Goal: Task Accomplishment & Management: Manage account settings

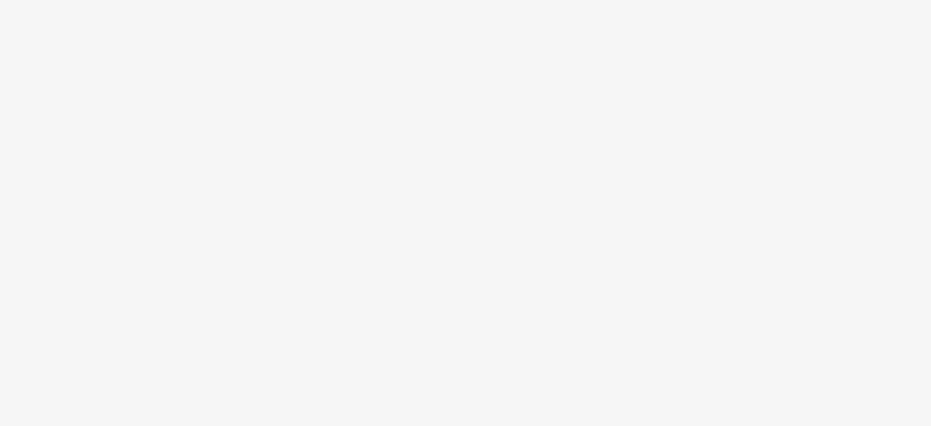
drag, startPoint x: 931, startPoint y: 81, endPoint x: 418, endPoint y: 88, distance: 513.1
click at [418, 88] on body at bounding box center [465, 213] width 931 height 426
click at [249, 301] on body at bounding box center [465, 213] width 931 height 426
click at [587, 146] on body at bounding box center [465, 213] width 931 height 426
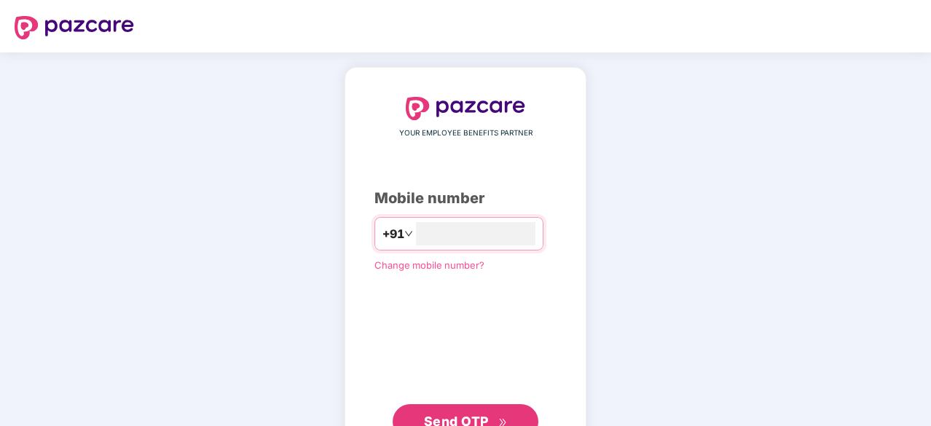
type input "**********"
click at [461, 416] on span "Send OTP" at bounding box center [456, 419] width 65 height 15
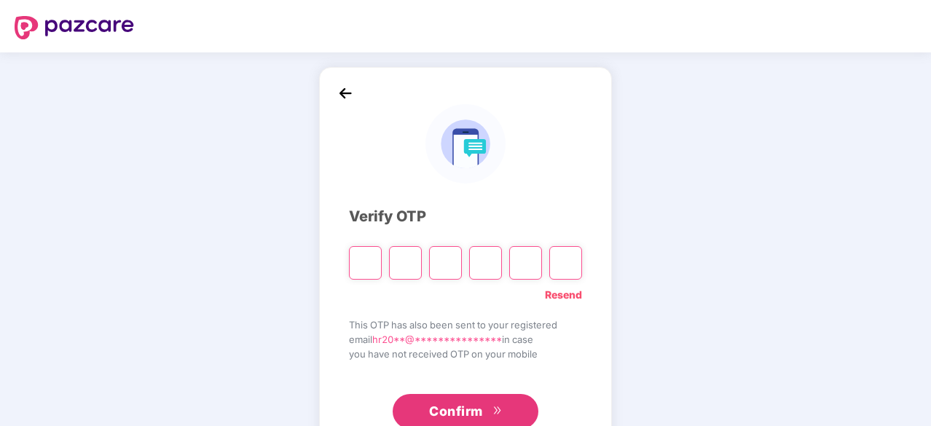
type input "*"
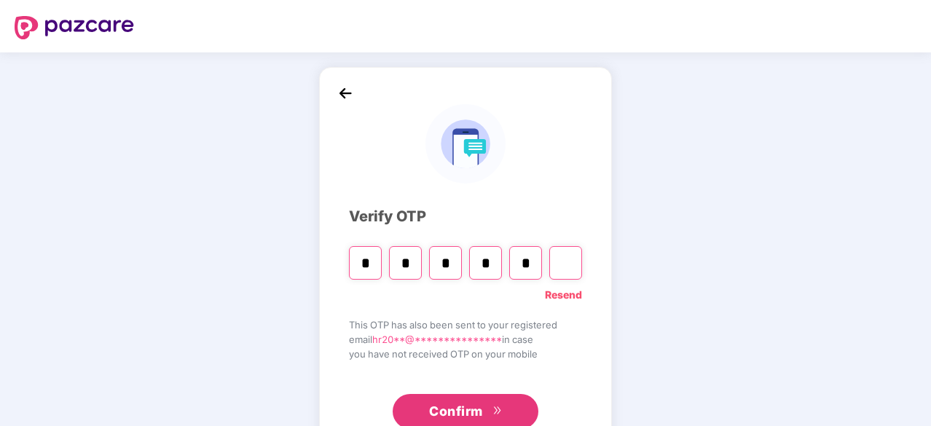
type input "*"
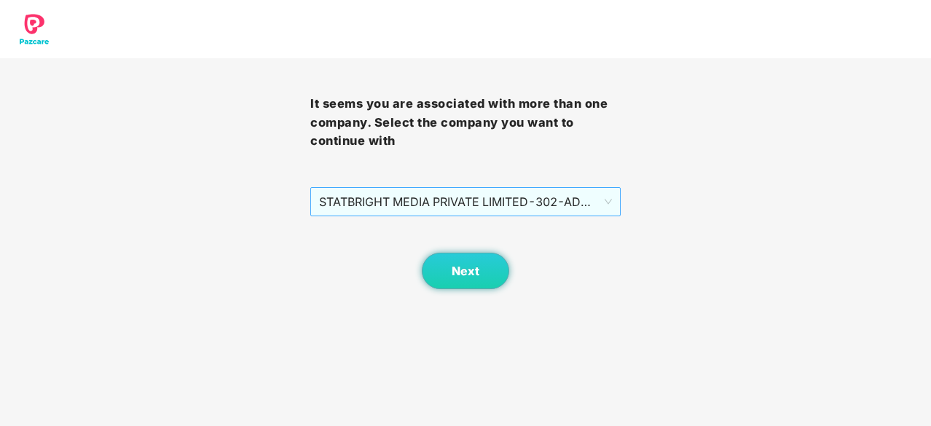
click at [376, 206] on span "STATBRIGHT MEDIA PRIVATE LIMITED - 302 - ADMIN" at bounding box center [465, 202] width 293 height 28
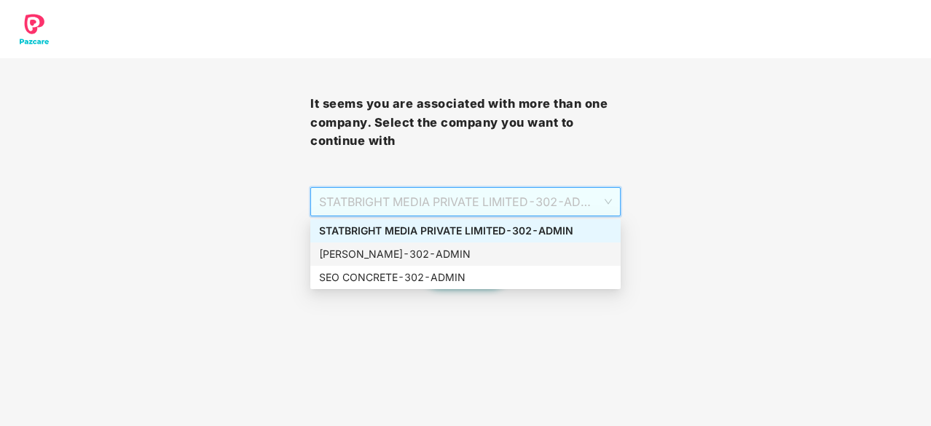
click at [377, 252] on div "[PERSON_NAME] - 302 - ADMIN" at bounding box center [465, 254] width 293 height 16
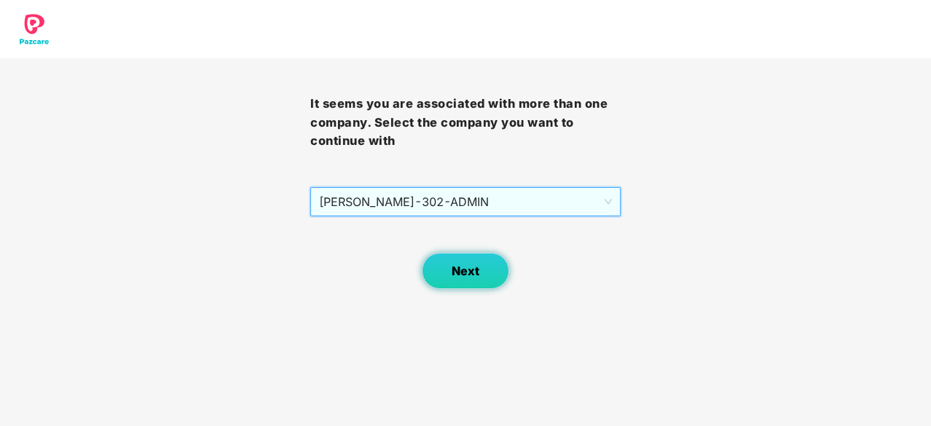
click at [458, 274] on span "Next" at bounding box center [466, 272] width 28 height 14
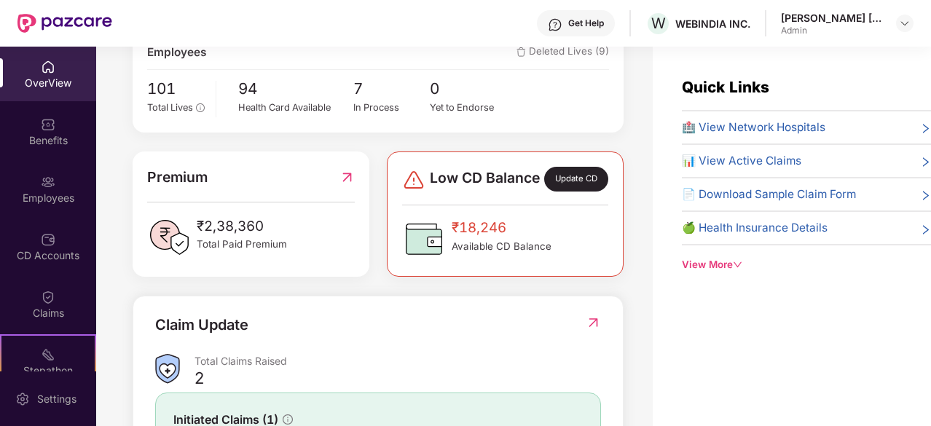
scroll to position [219, 0]
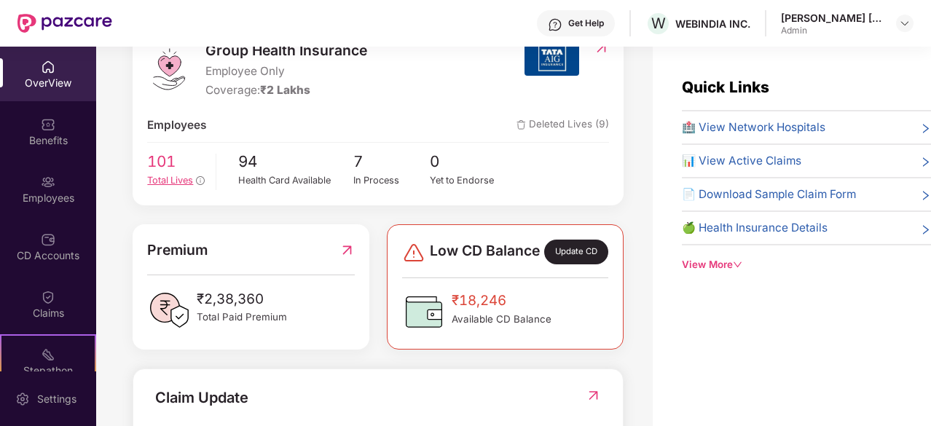
click at [173, 175] on span "Total Lives" at bounding box center [170, 180] width 46 height 11
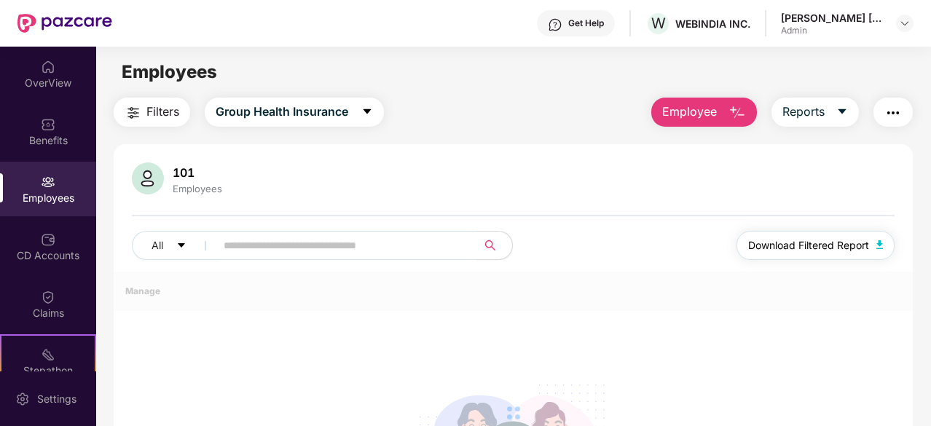
click at [812, 180] on div "101 Employees" at bounding box center [513, 180] width 763 height 35
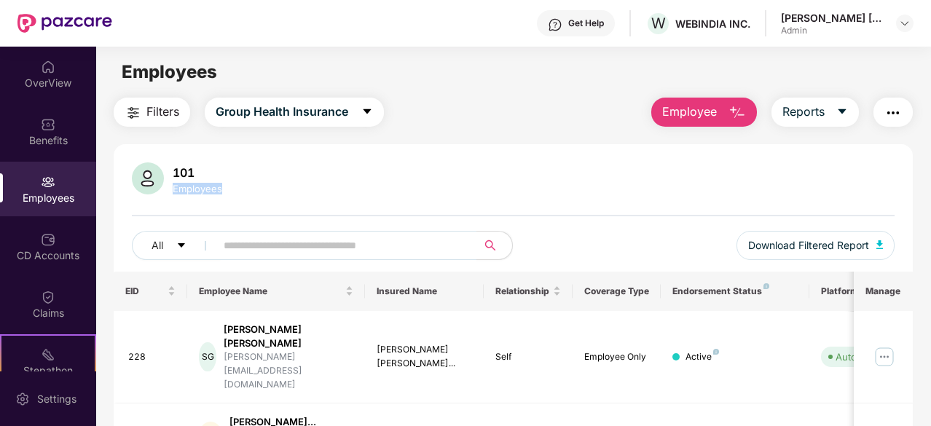
scroll to position [73, 0]
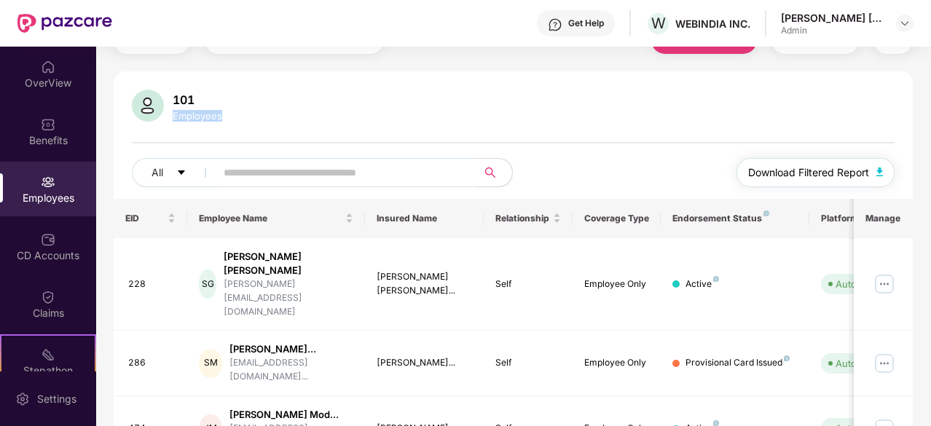
click at [884, 163] on button "Download Filtered Report" at bounding box center [816, 172] width 159 height 29
click at [879, 166] on button "Download Filtered Report" at bounding box center [816, 172] width 159 height 29
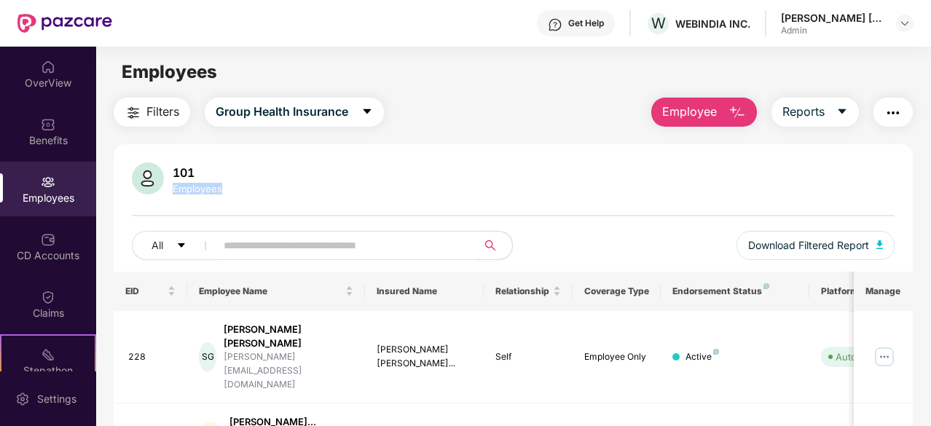
click at [740, 106] on img "button" at bounding box center [737, 112] width 17 height 17
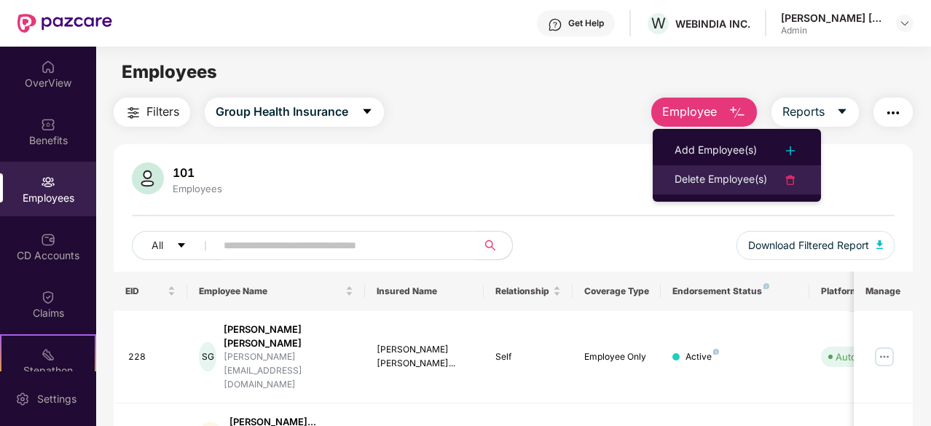
click at [754, 184] on div "Delete Employee(s)" at bounding box center [721, 179] width 93 height 17
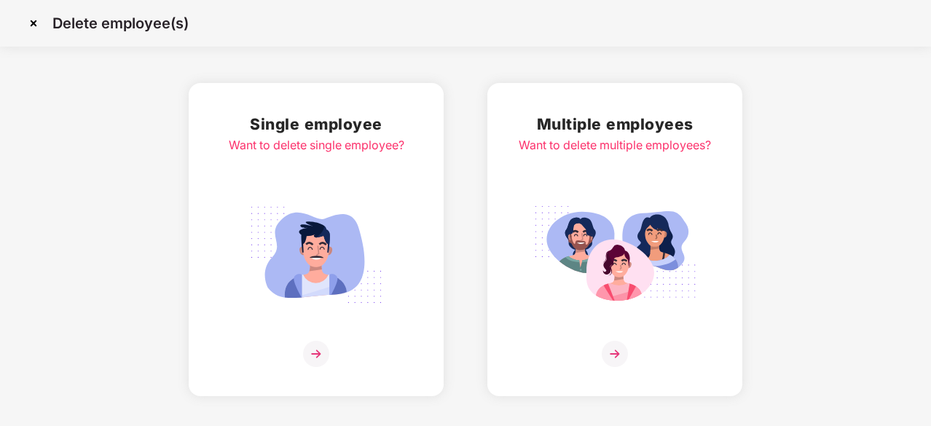
click at [329, 243] on img at bounding box center [316, 255] width 163 height 114
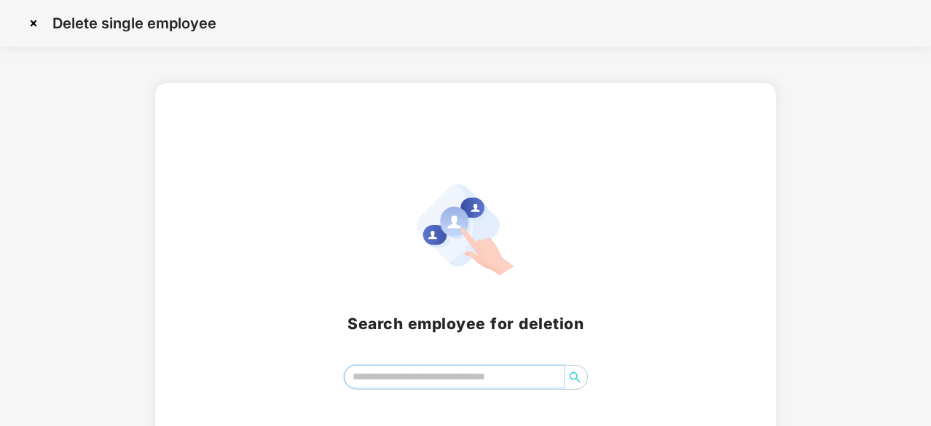
click at [385, 371] on input "search" at bounding box center [454, 377] width 219 height 22
click at [382, 378] on input "search" at bounding box center [454, 377] width 219 height 22
click at [377, 375] on input "****" at bounding box center [454, 377] width 219 height 22
click at [376, 377] on input "****" at bounding box center [454, 377] width 219 height 22
type input "****"
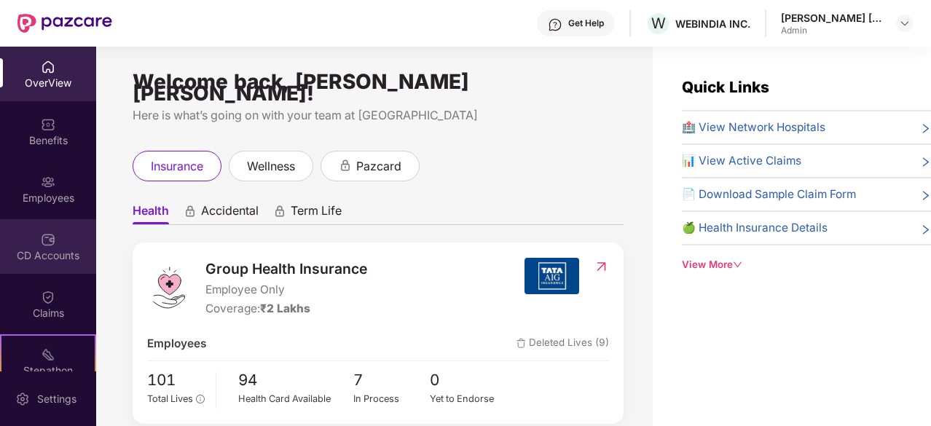
click at [41, 248] on div "CD Accounts" at bounding box center [48, 255] width 96 height 15
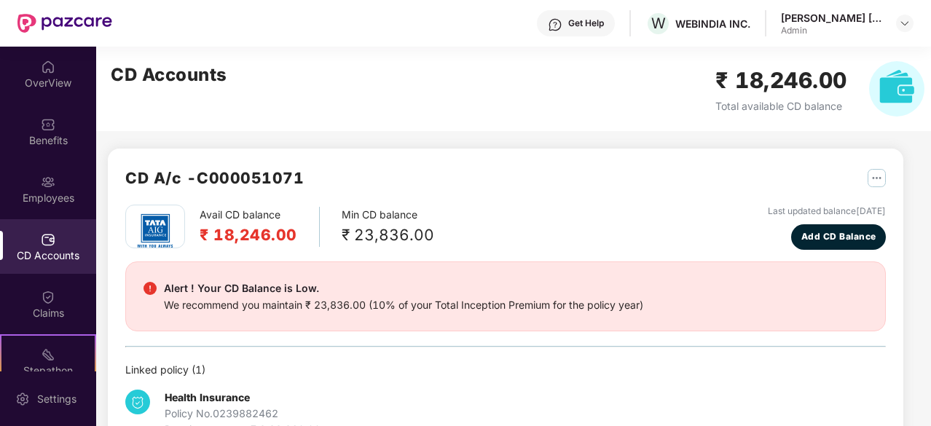
scroll to position [45, 0]
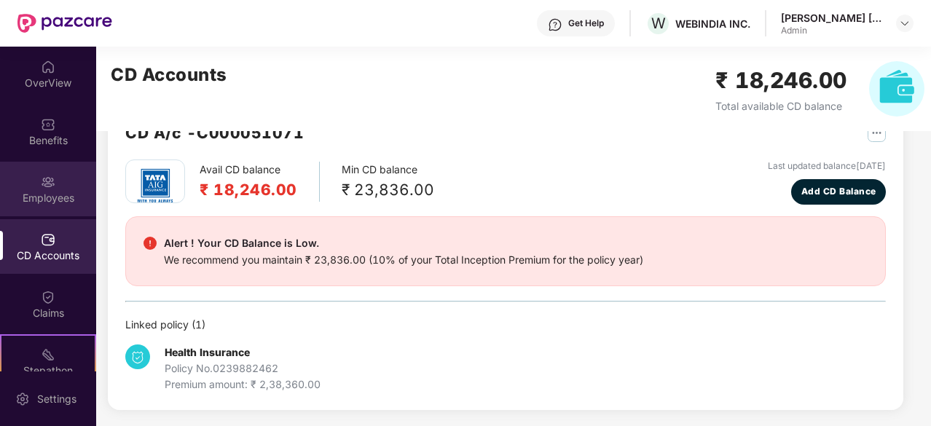
click at [42, 195] on div "Employees" at bounding box center [48, 198] width 96 height 15
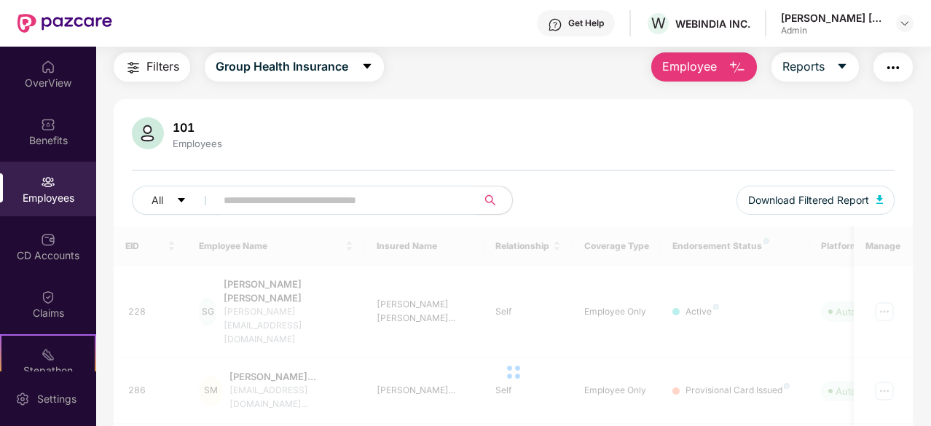
click at [739, 60] on img "button" at bounding box center [737, 67] width 17 height 17
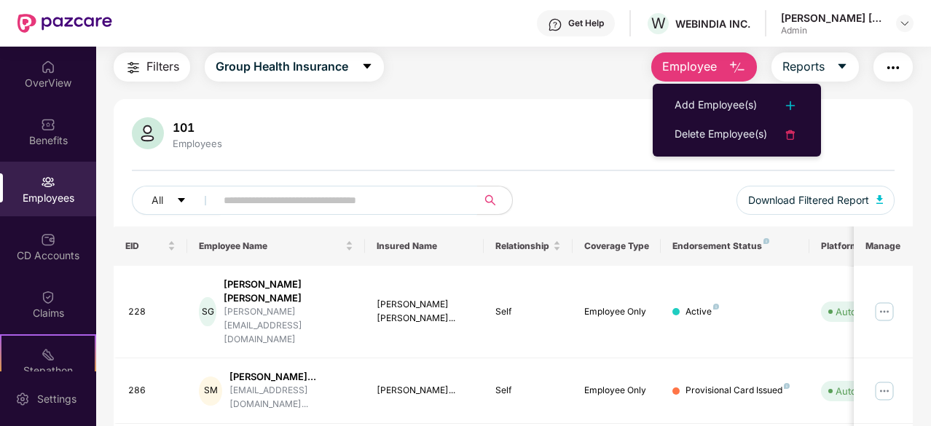
click at [351, 214] on span at bounding box center [341, 200] width 271 height 29
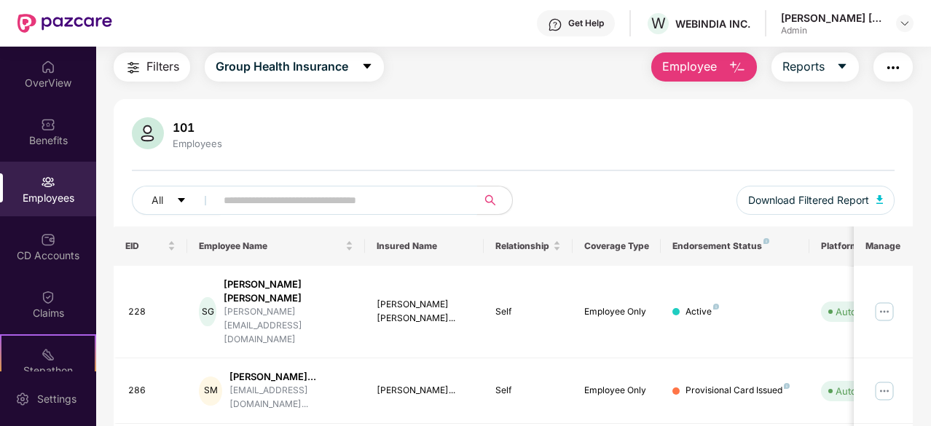
click at [351, 201] on input "text" at bounding box center [341, 200] width 234 height 22
click at [882, 380] on img at bounding box center [884, 391] width 23 height 23
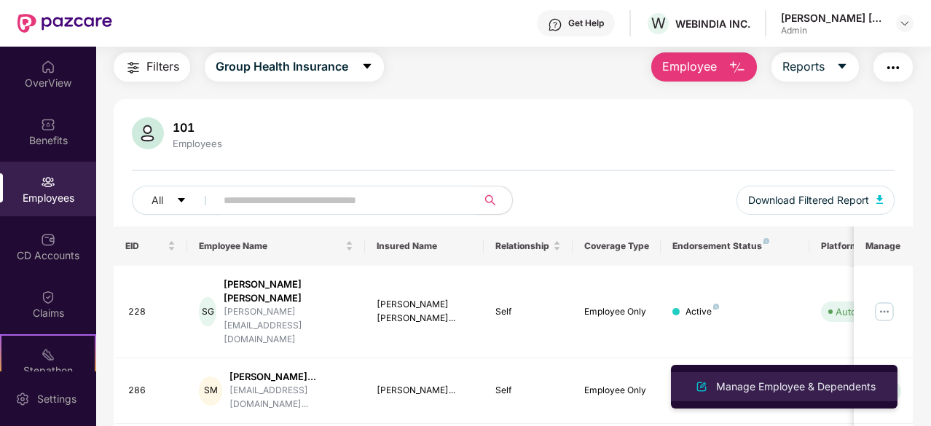
click at [792, 381] on div "Manage Employee & Dependents" at bounding box center [795, 387] width 165 height 16
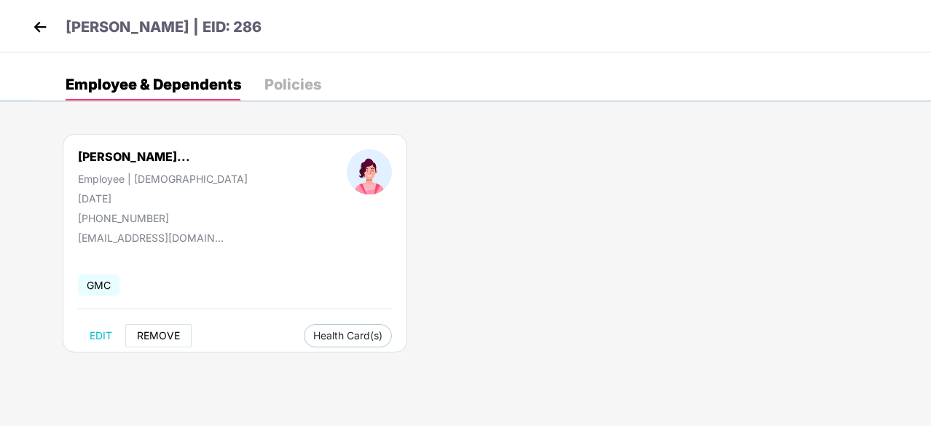
click at [141, 337] on span "REMOVE" at bounding box center [158, 336] width 43 height 12
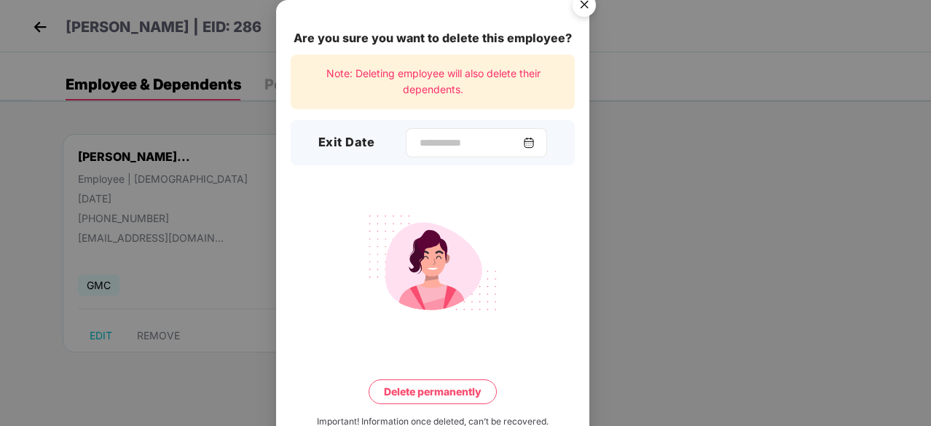
click at [533, 139] on img at bounding box center [529, 143] width 12 height 12
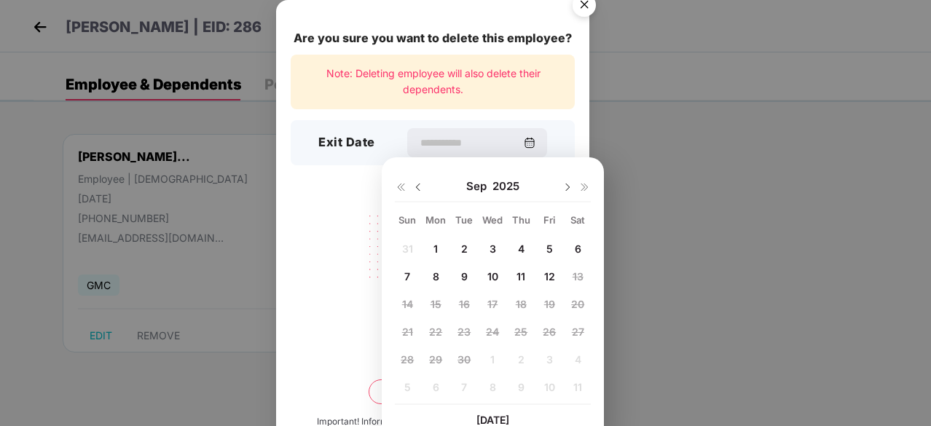
click at [427, 182] on div "Sep 2025" at bounding box center [493, 186] width 196 height 29
click at [414, 187] on img at bounding box center [418, 187] width 12 height 12
click at [517, 305] on span "14" at bounding box center [521, 304] width 11 height 12
type input "**********"
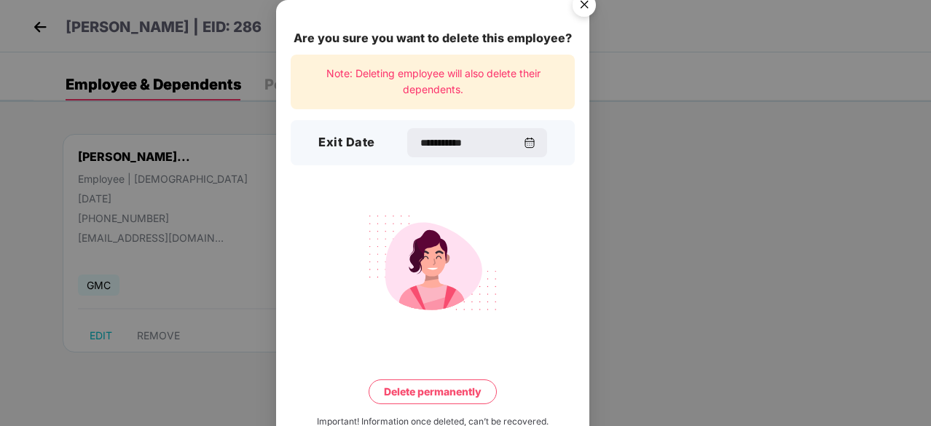
click at [461, 385] on button "Delete permanently" at bounding box center [433, 392] width 128 height 25
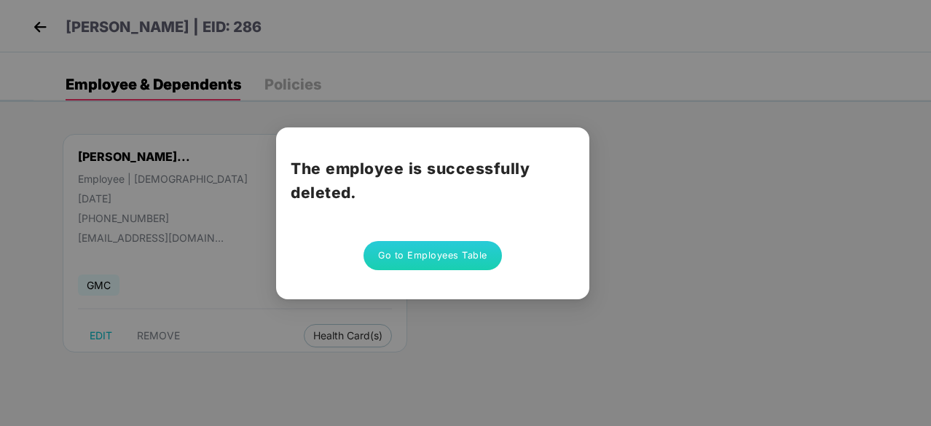
click at [444, 248] on button "Go to Employees Table" at bounding box center [433, 255] width 138 height 29
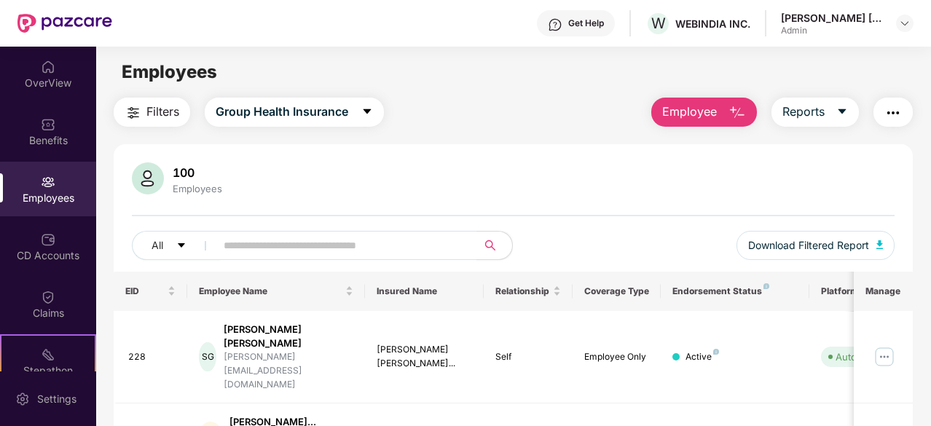
click at [742, 109] on img "button" at bounding box center [737, 112] width 17 height 17
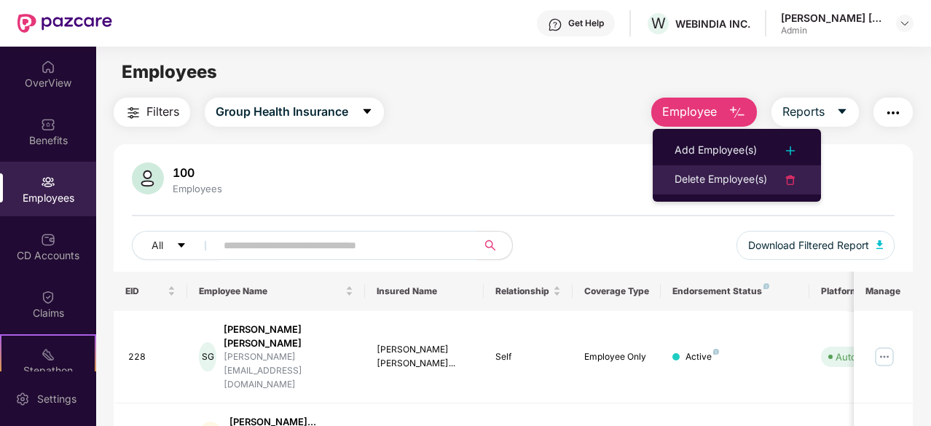
click at [724, 183] on div "Delete Employee(s)" at bounding box center [721, 179] width 93 height 17
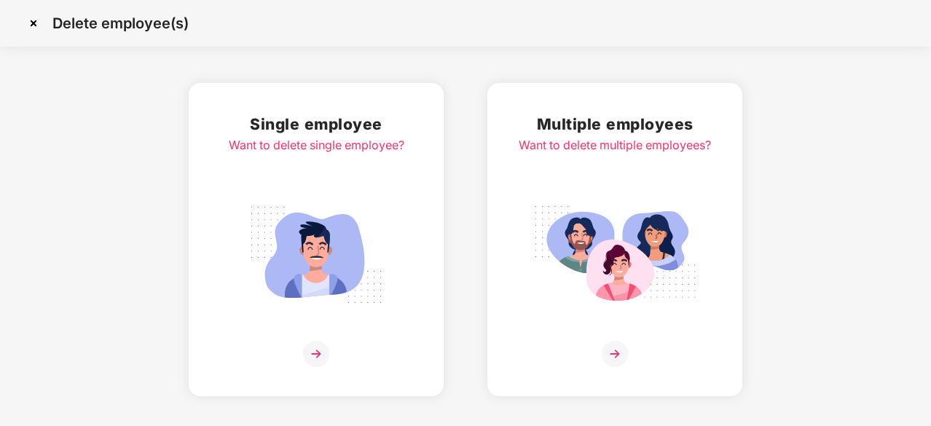
click at [293, 241] on img at bounding box center [316, 255] width 163 height 114
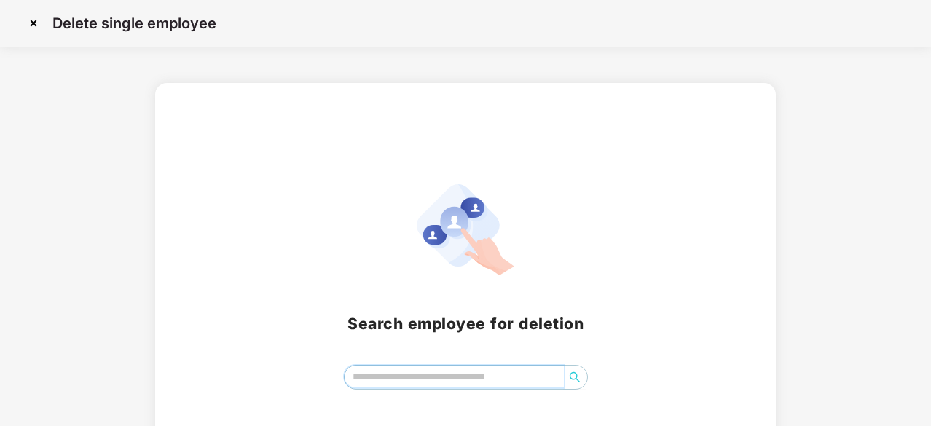
click at [418, 380] on input "search" at bounding box center [454, 377] width 219 height 22
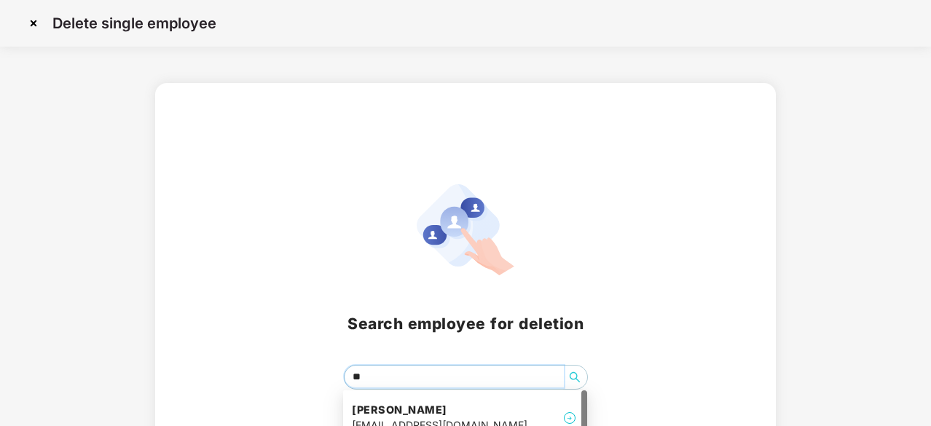
type input "***"
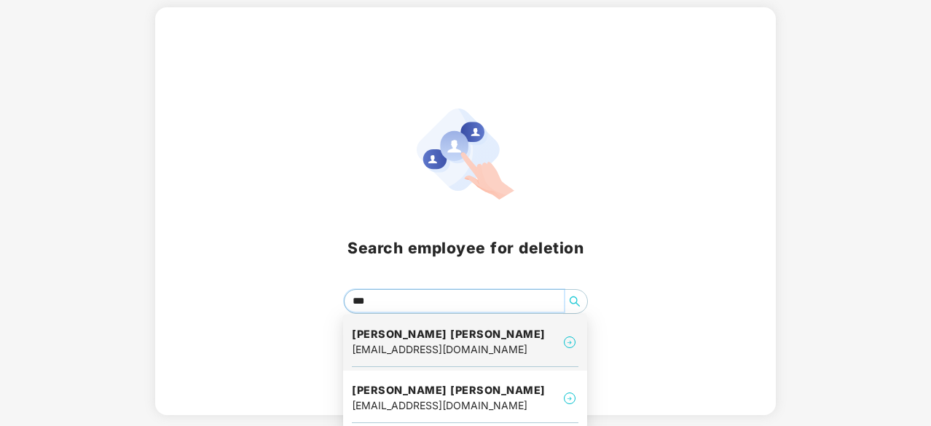
scroll to position [76, 0]
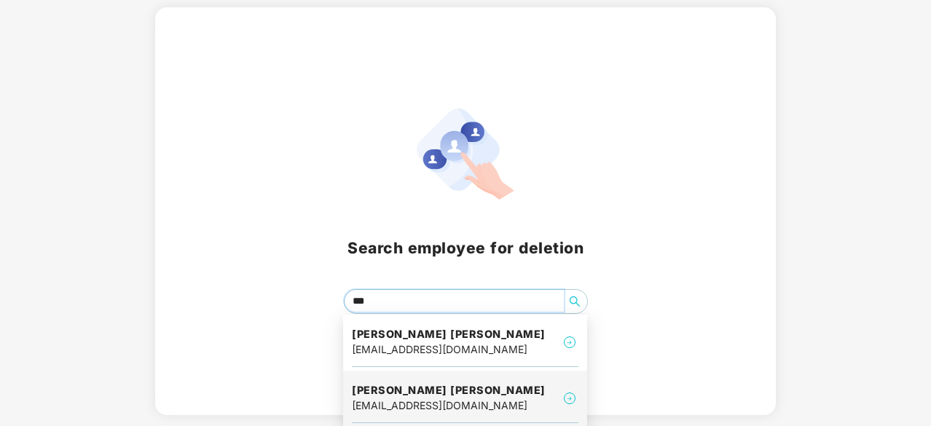
click at [490, 391] on h4 "Yashika Narayandas tahilani" at bounding box center [449, 390] width 194 height 15
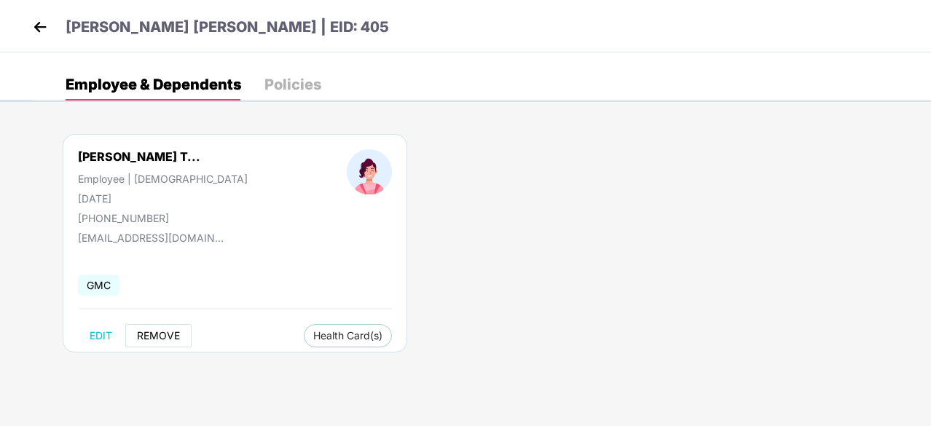
click at [170, 334] on span "REMOVE" at bounding box center [158, 336] width 43 height 12
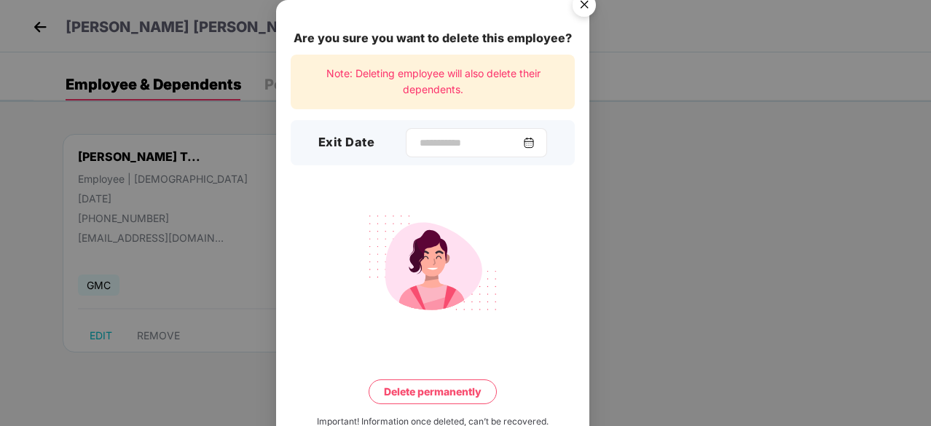
click at [535, 145] on img at bounding box center [529, 143] width 12 height 12
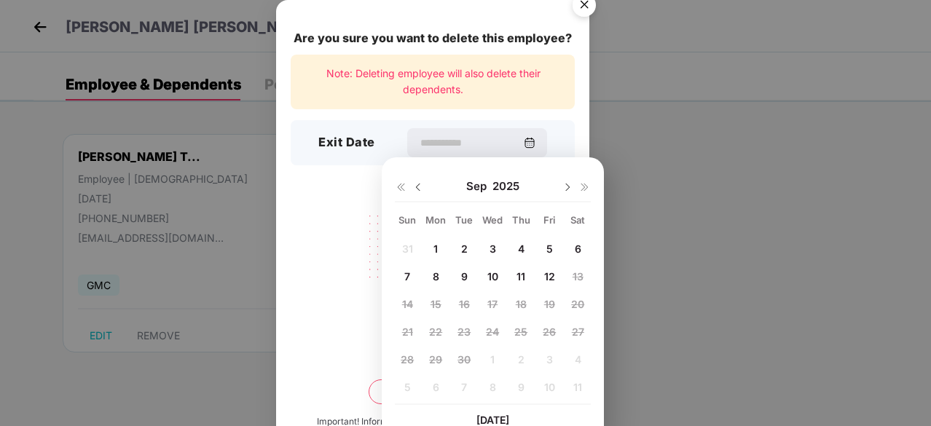
click at [420, 189] on img at bounding box center [418, 187] width 12 height 12
click at [563, 187] on img at bounding box center [568, 187] width 12 height 12
drag, startPoint x: 512, startPoint y: 273, endPoint x: 521, endPoint y: 276, distance: 9.2
click at [521, 276] on div "11" at bounding box center [521, 276] width 22 height 22
type input "**********"
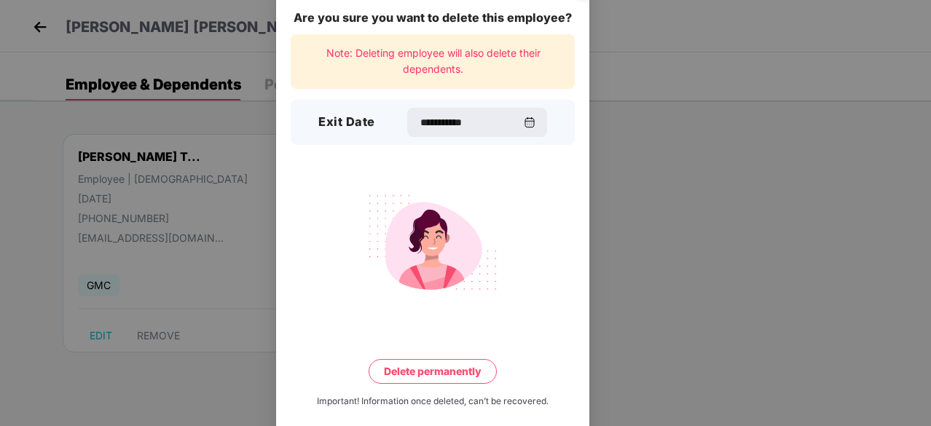
scroll to position [38, 0]
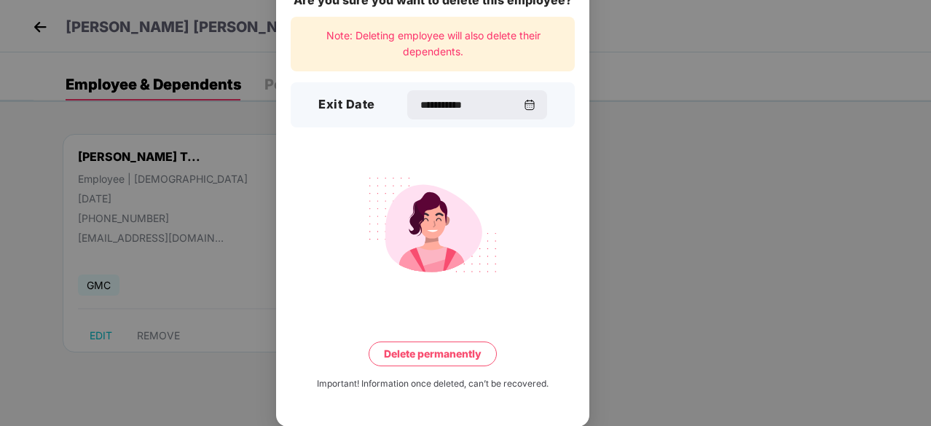
click at [450, 361] on button "Delete permanently" at bounding box center [433, 354] width 128 height 25
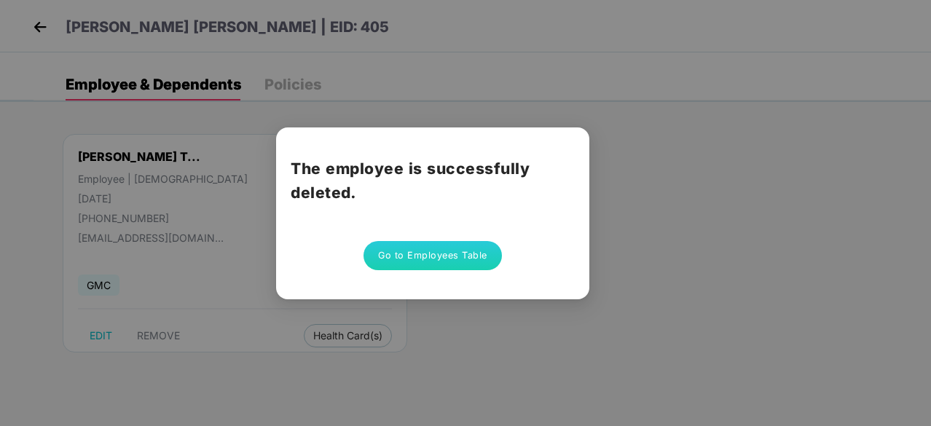
scroll to position [0, 0]
click at [431, 250] on button "Go to Employees Table" at bounding box center [433, 255] width 138 height 29
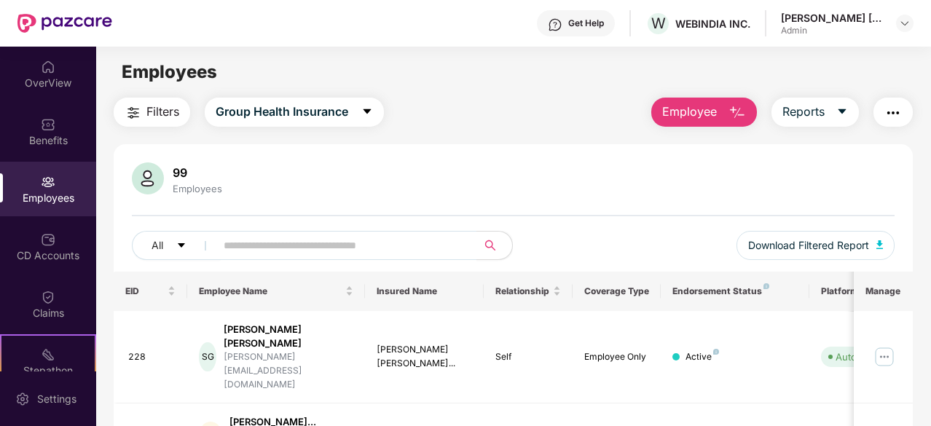
click at [751, 106] on button "Employee" at bounding box center [704, 112] width 106 height 29
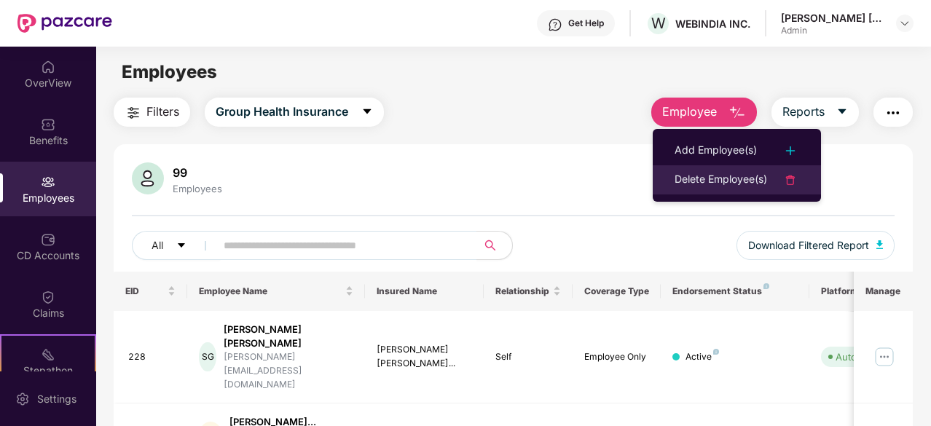
click at [751, 175] on div "Delete Employee(s)" at bounding box center [721, 179] width 93 height 17
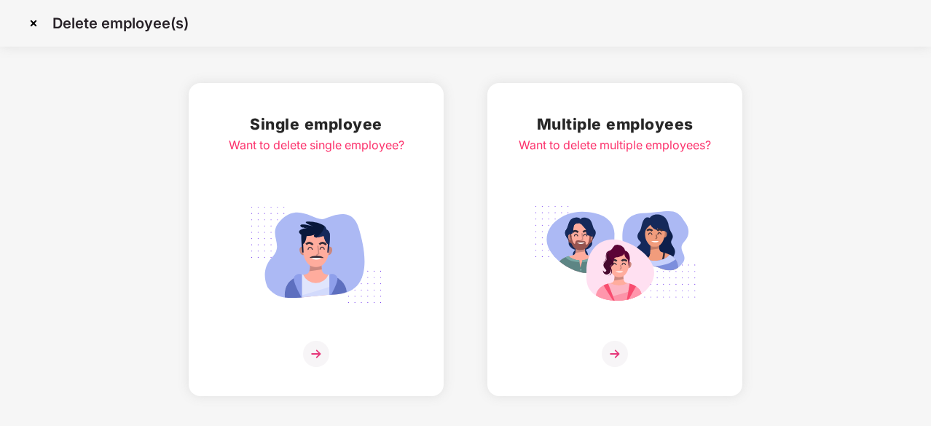
click at [317, 257] on img at bounding box center [316, 255] width 163 height 114
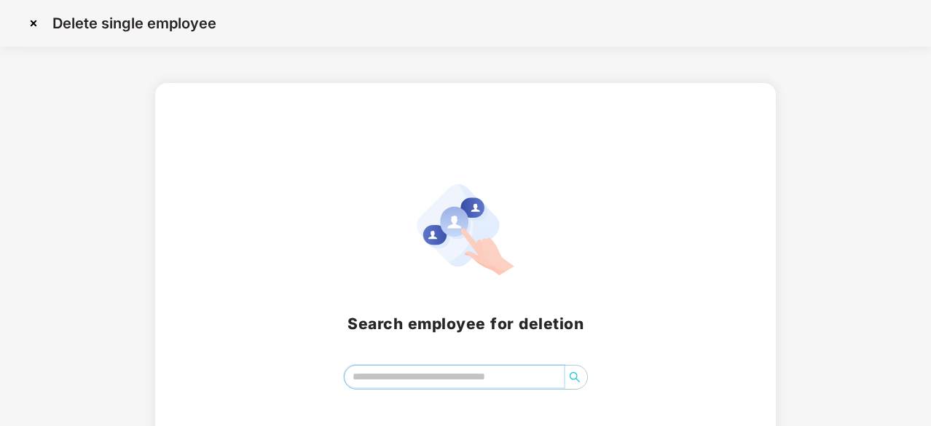
click at [391, 369] on input "search" at bounding box center [454, 377] width 219 height 22
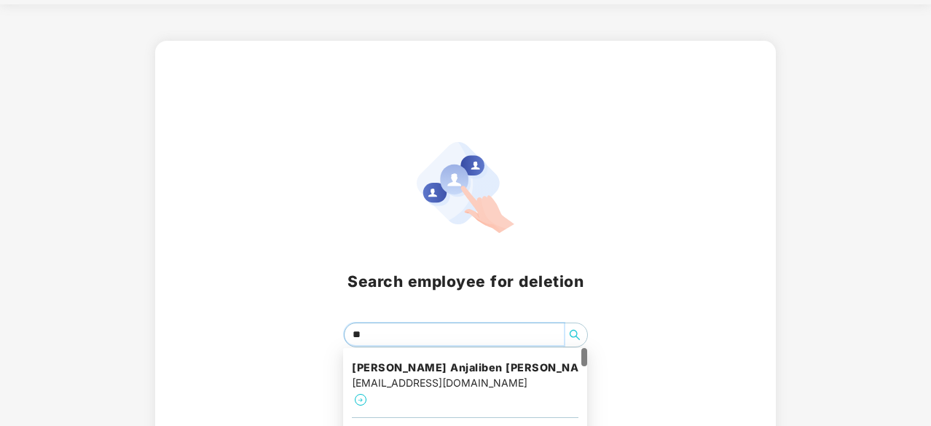
scroll to position [73, 0]
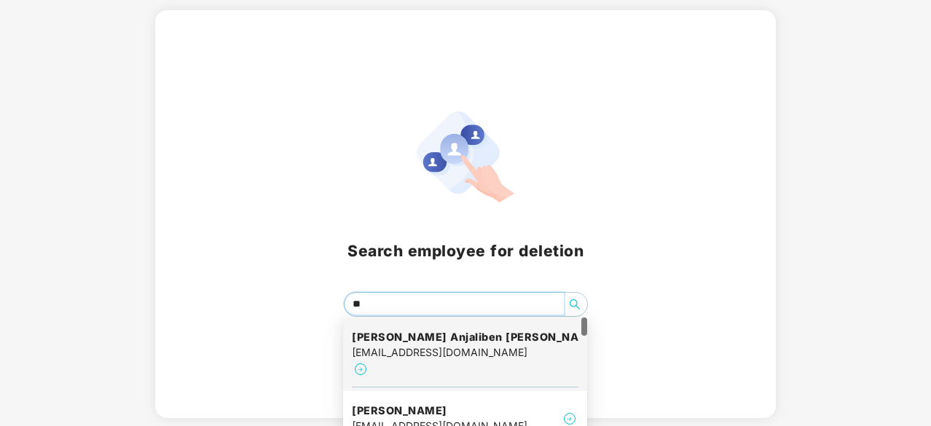
type input "***"
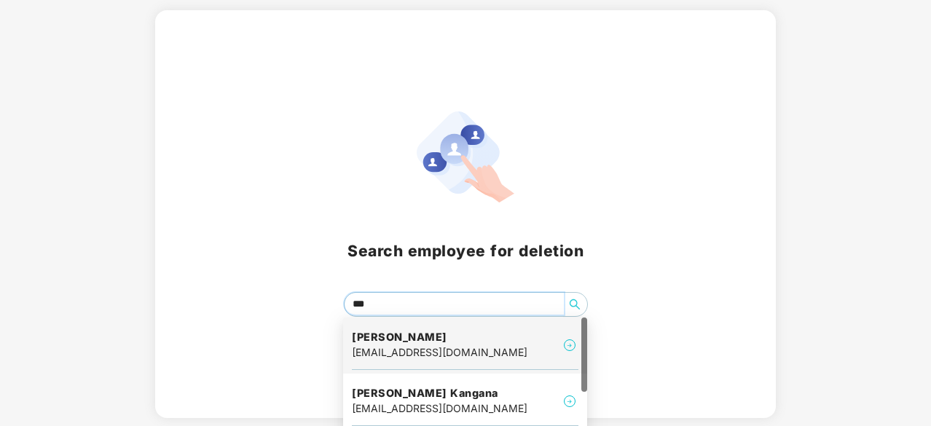
click at [463, 330] on h4 "Anand Dalsaniya" at bounding box center [440, 337] width 176 height 15
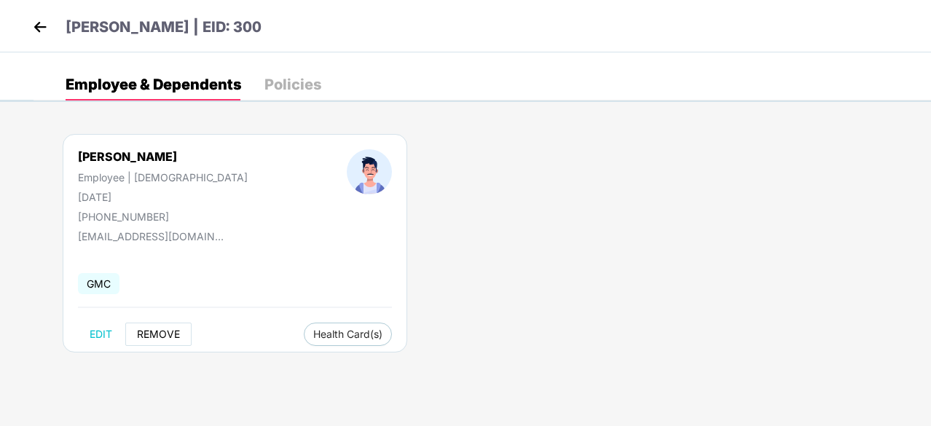
click at [171, 333] on span "REMOVE" at bounding box center [158, 335] width 43 height 12
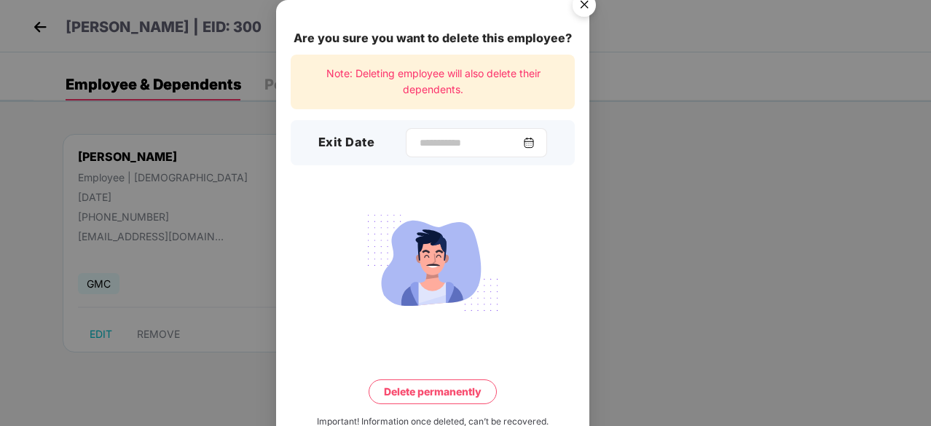
click at [533, 141] on img at bounding box center [529, 143] width 12 height 12
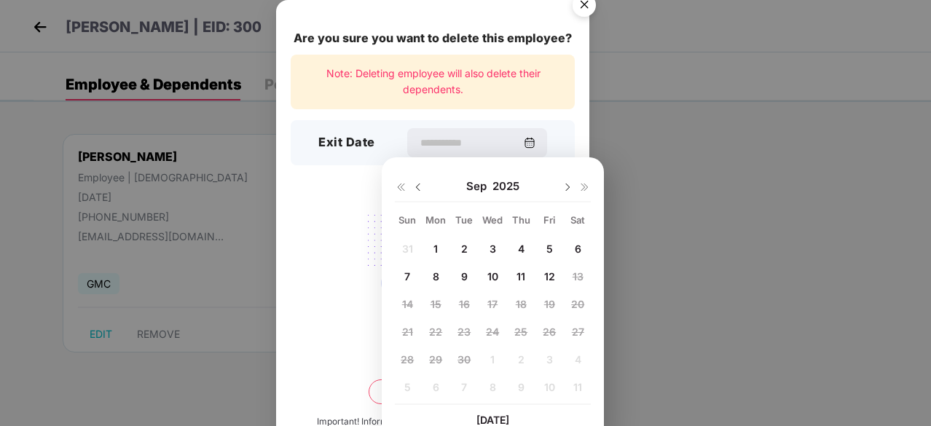
click at [549, 248] on span "5" at bounding box center [550, 249] width 7 height 12
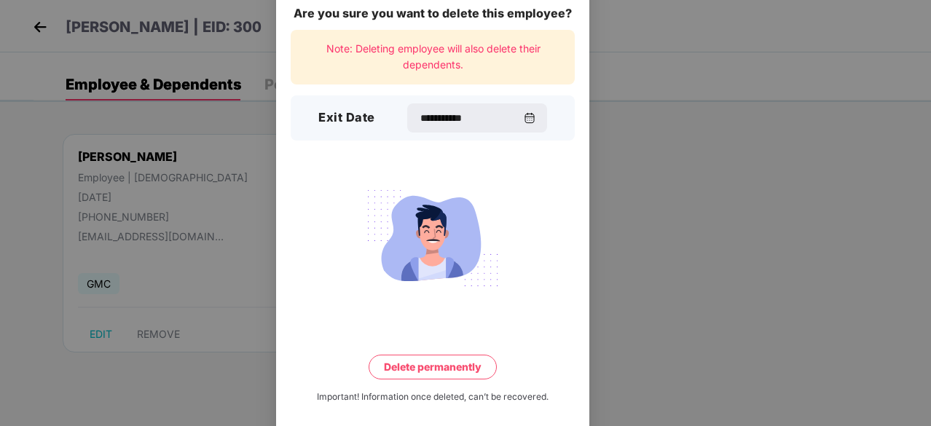
scroll to position [38, 0]
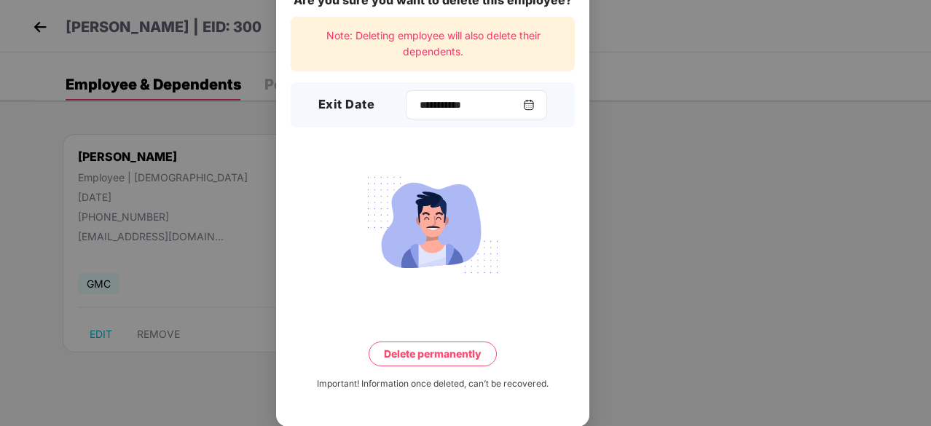
click at [535, 105] on img at bounding box center [529, 105] width 12 height 12
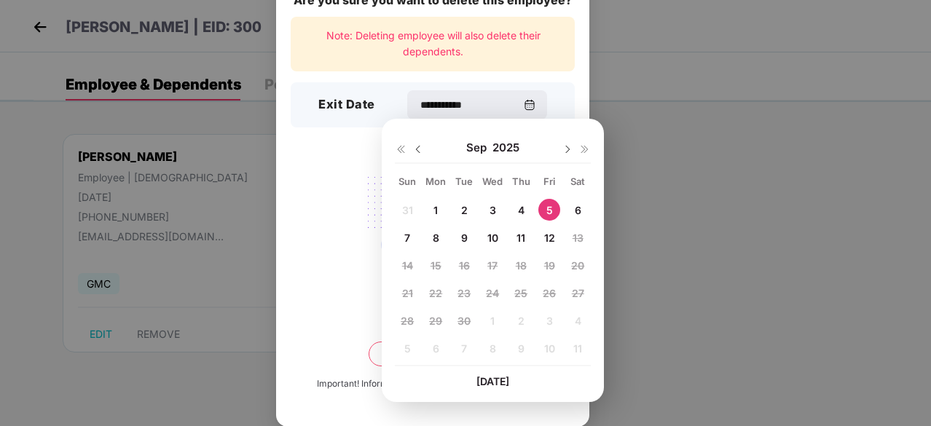
click at [420, 149] on img at bounding box center [418, 150] width 12 height 12
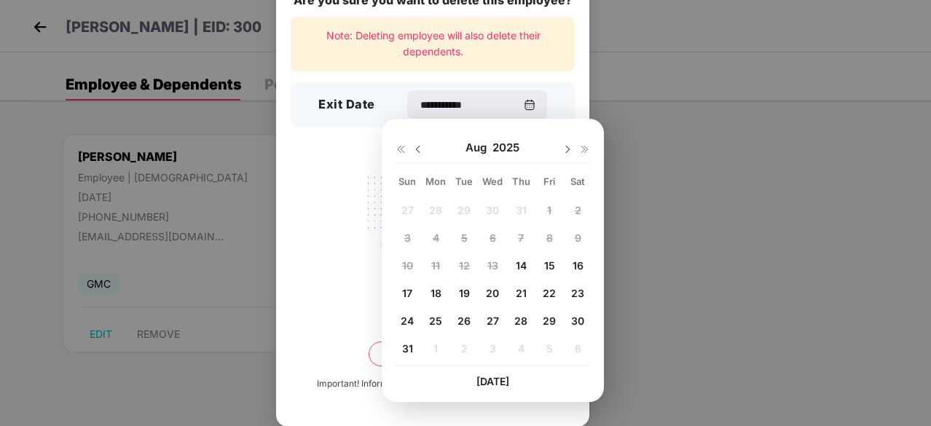
drag, startPoint x: 529, startPoint y: 316, endPoint x: 549, endPoint y: 316, distance: 20.4
click at [552, 321] on div "27 28 29 30 31 1 2 3 4 5 6 7 8 9 10 11 12 13 14 15 16 17 18 19 20 21 22 23 24 2…" at bounding box center [493, 282] width 196 height 166
click at [549, 315] on span "29" at bounding box center [549, 321] width 13 height 12
type input "**********"
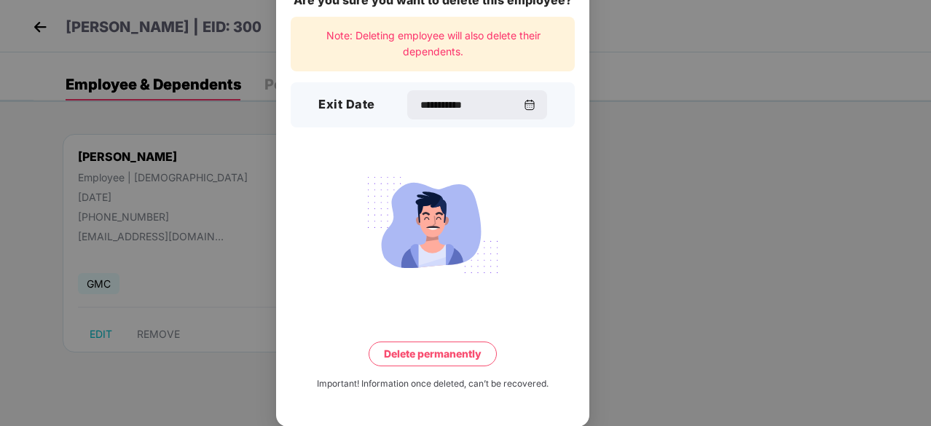
click at [436, 362] on button "Delete permanently" at bounding box center [433, 354] width 128 height 25
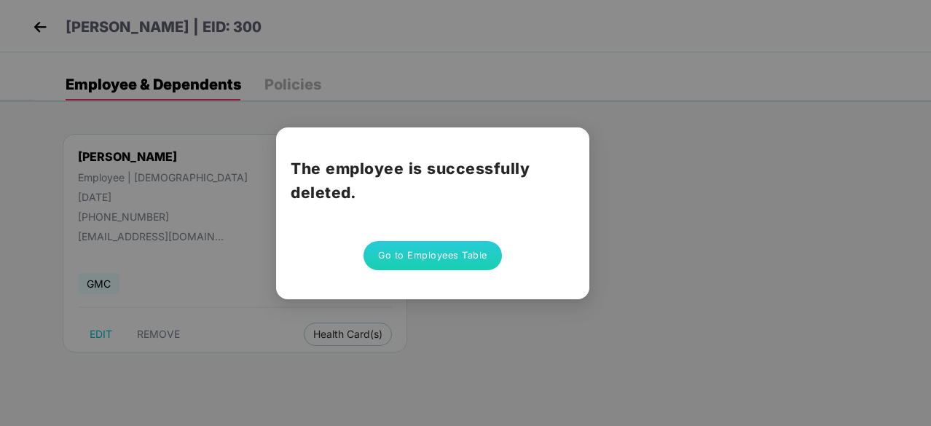
scroll to position [0, 0]
click at [472, 262] on button "Go to Employees Table" at bounding box center [433, 255] width 138 height 29
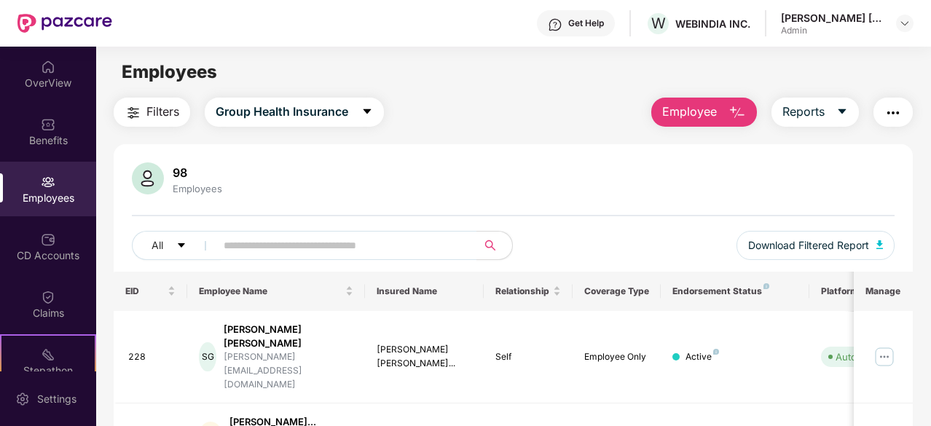
click at [742, 110] on img "button" at bounding box center [737, 112] width 17 height 17
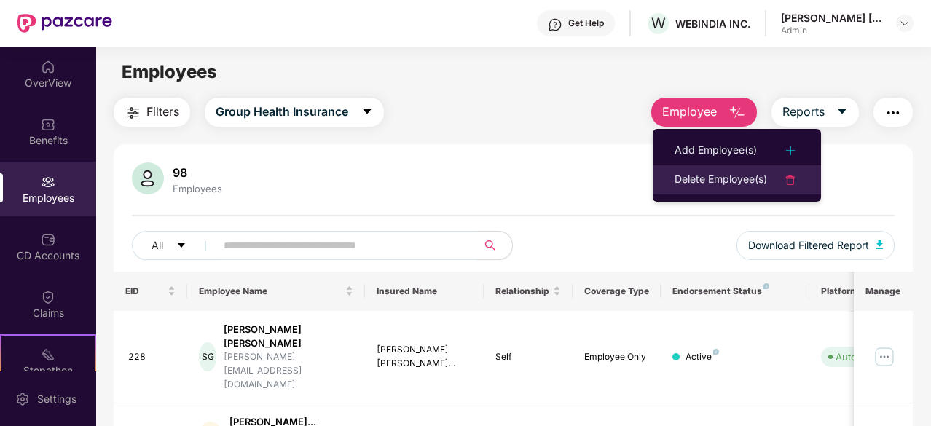
click at [740, 179] on div "Delete Employee(s)" at bounding box center [721, 179] width 93 height 17
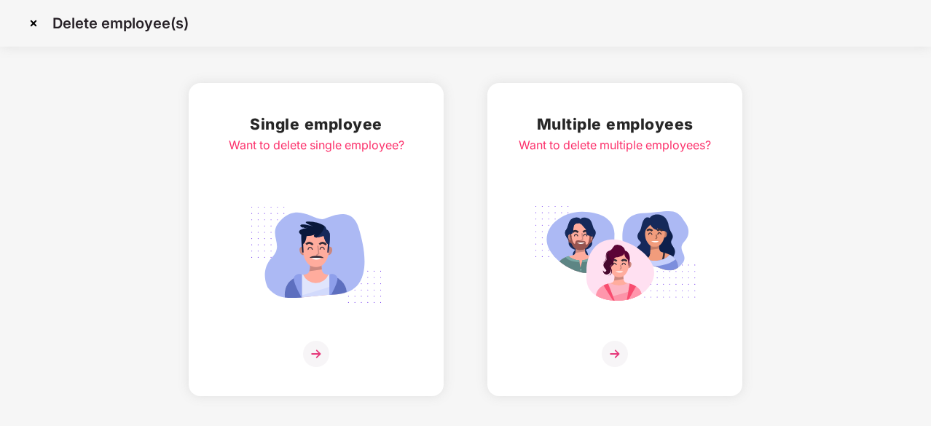
click at [332, 250] on img at bounding box center [316, 255] width 163 height 114
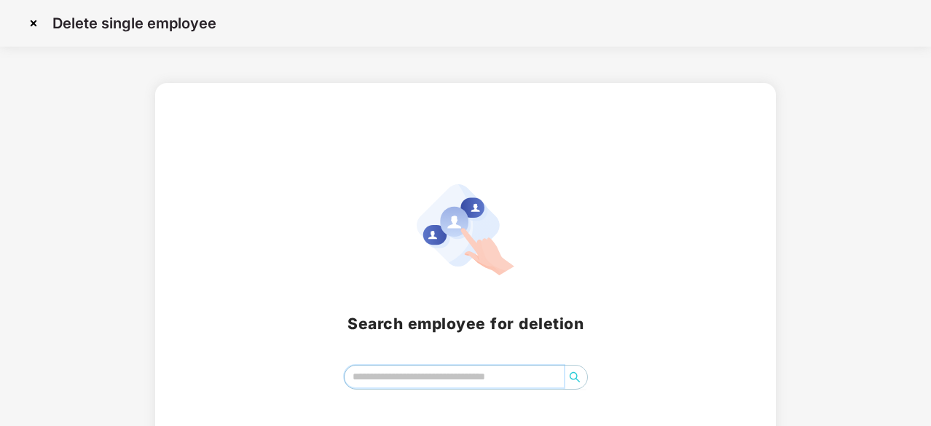
click at [395, 380] on input "search" at bounding box center [454, 377] width 219 height 22
type input "**"
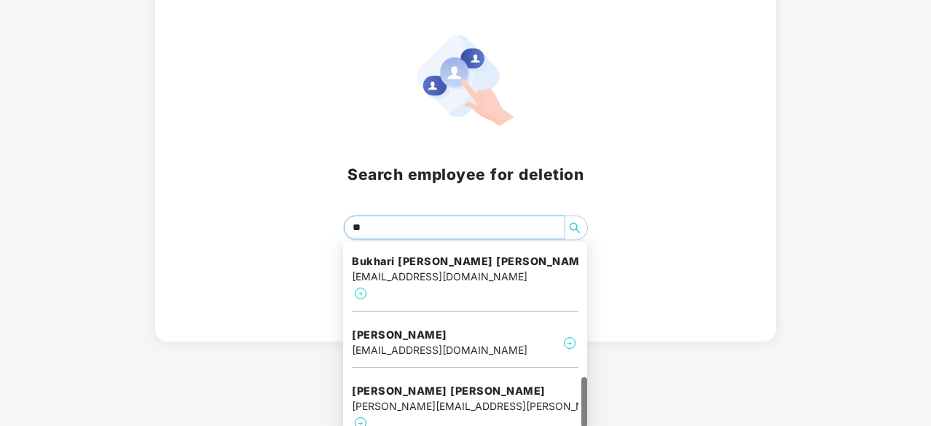
scroll to position [150, 0]
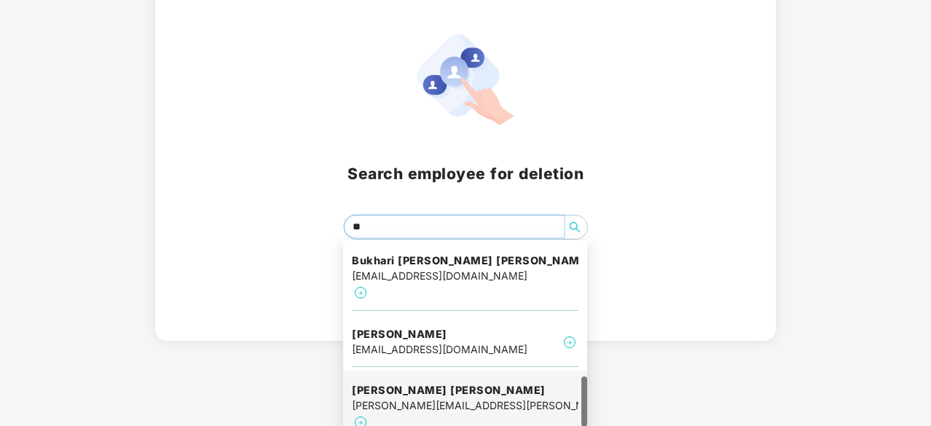
click at [471, 378] on div "Khushbu Vikramkumar shah khushbu.shah@webindiainc.com" at bounding box center [465, 408] width 227 height 66
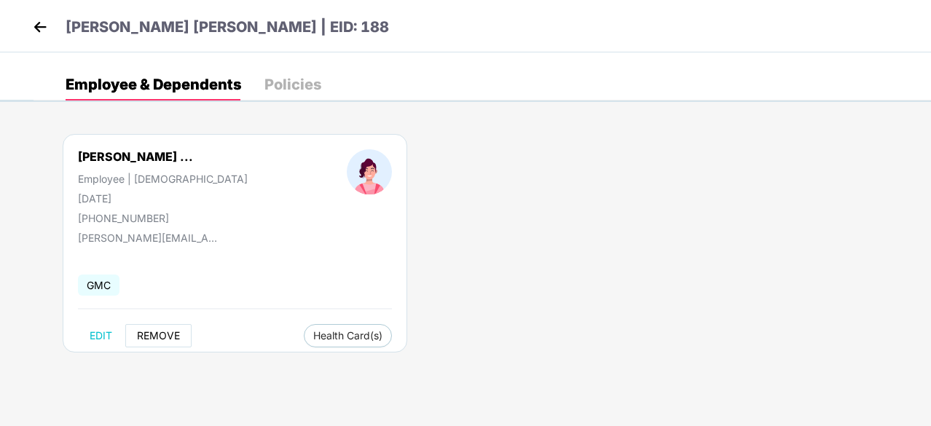
click at [160, 333] on span "REMOVE" at bounding box center [158, 336] width 43 height 12
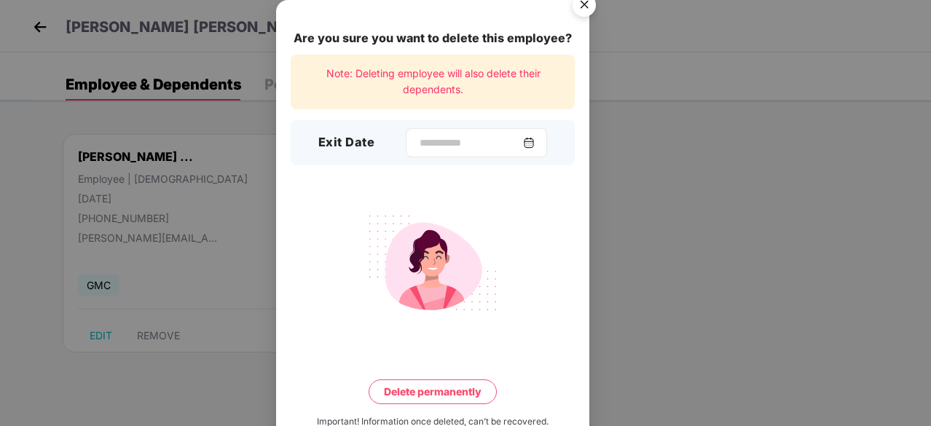
click at [531, 140] on img at bounding box center [529, 143] width 12 height 12
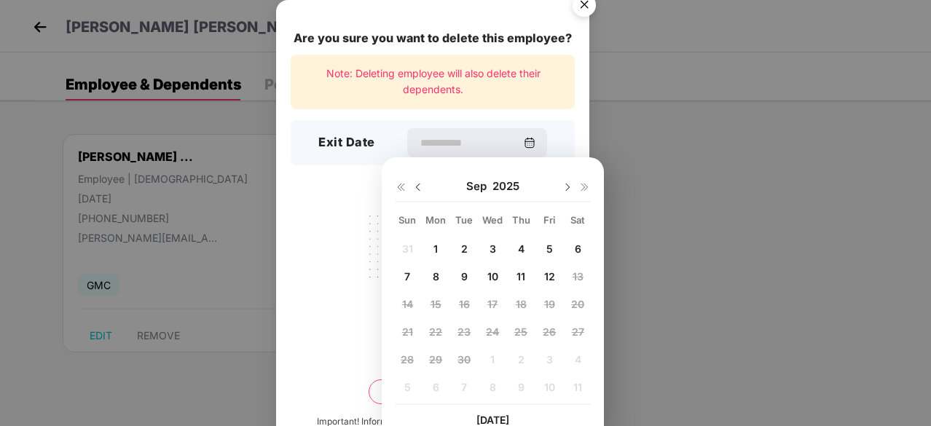
click at [418, 184] on img at bounding box center [418, 187] width 12 height 12
click at [525, 305] on span "14" at bounding box center [521, 304] width 11 height 12
type input "**********"
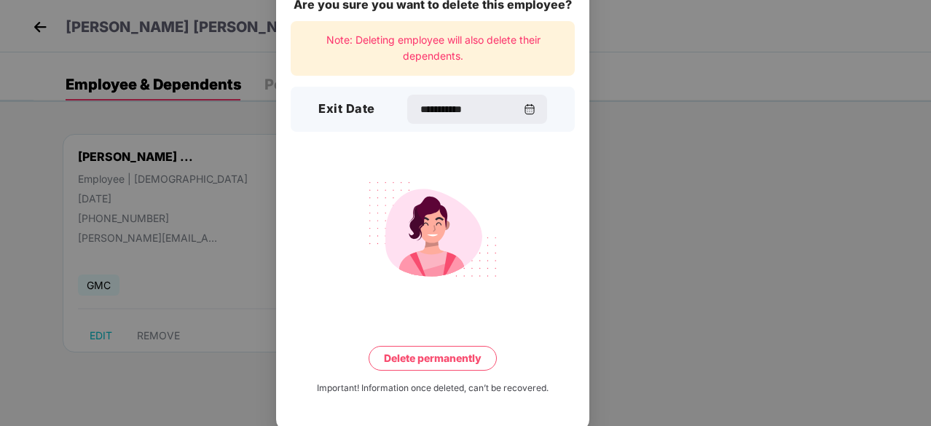
scroll to position [38, 0]
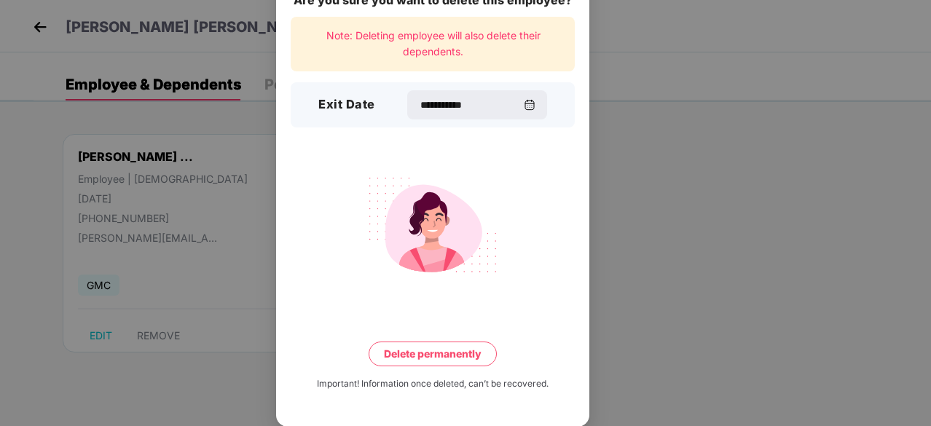
click at [430, 348] on button "Delete permanently" at bounding box center [433, 354] width 128 height 25
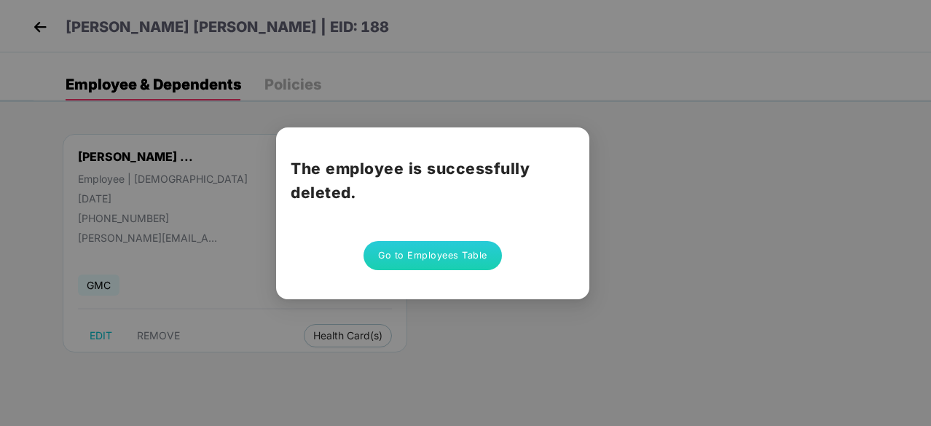
click at [399, 254] on button "Go to Employees Table" at bounding box center [433, 255] width 138 height 29
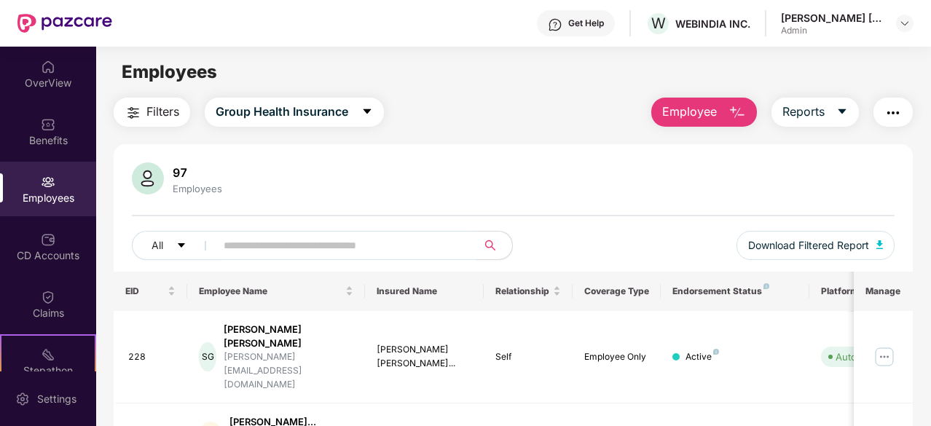
click at [736, 113] on img "button" at bounding box center [737, 112] width 17 height 17
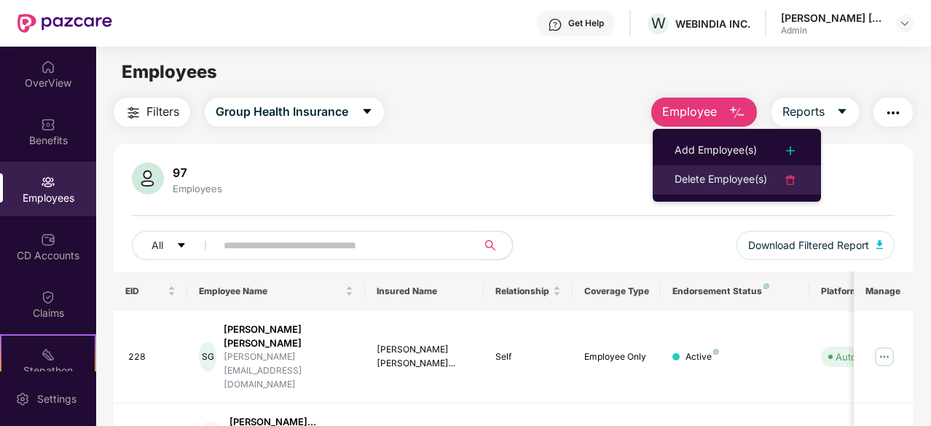
click at [716, 179] on div "Delete Employee(s)" at bounding box center [721, 179] width 93 height 17
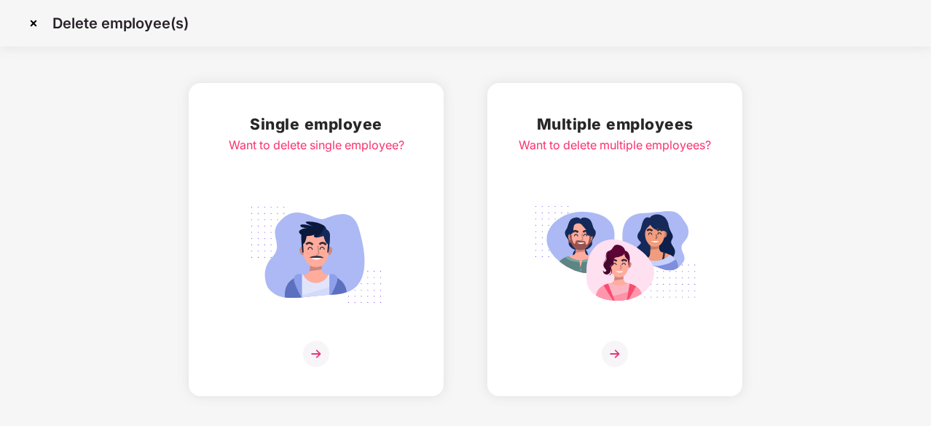
click at [320, 225] on img at bounding box center [316, 255] width 163 height 114
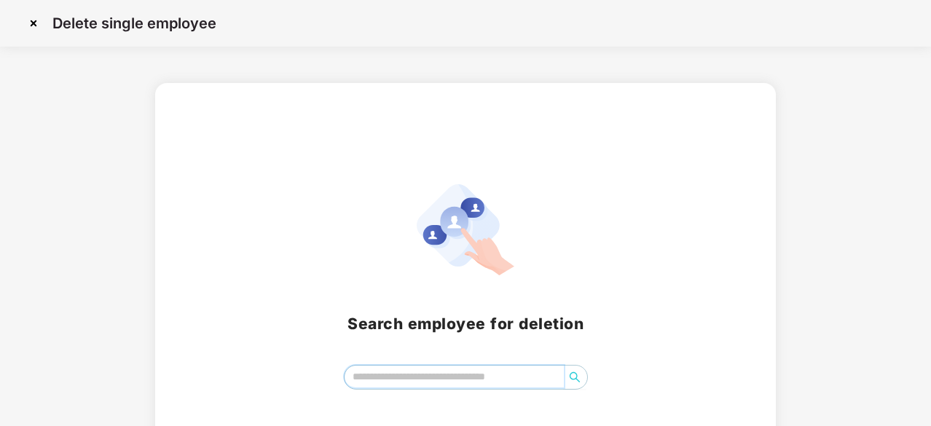
click at [377, 383] on input "search" at bounding box center [454, 377] width 219 height 22
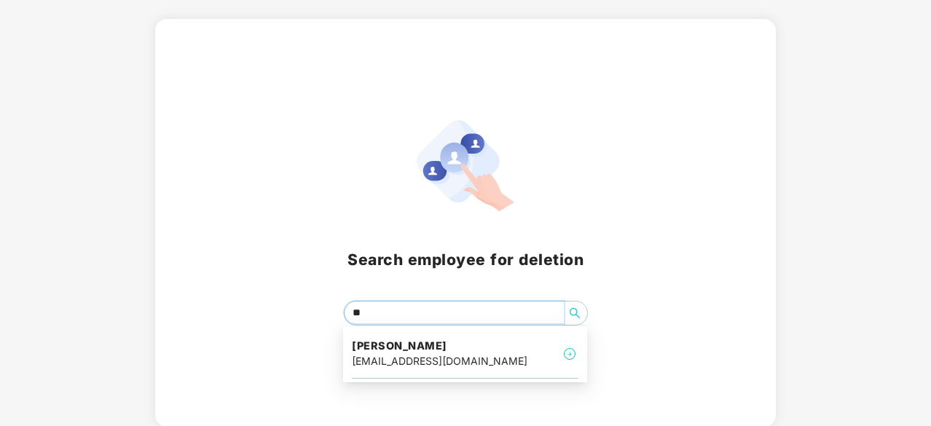
type input "*"
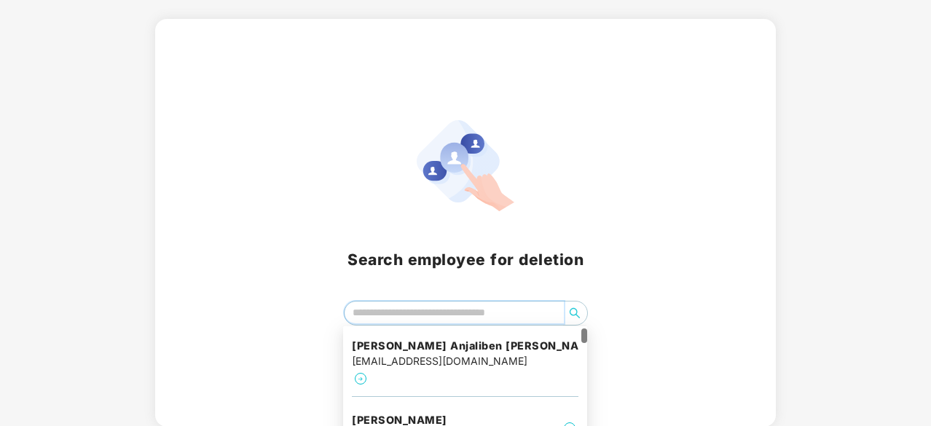
scroll to position [33, 0]
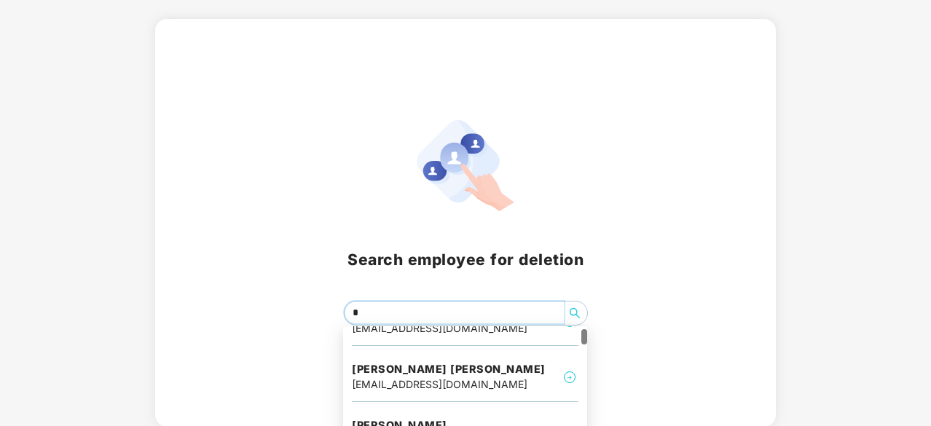
type input "**"
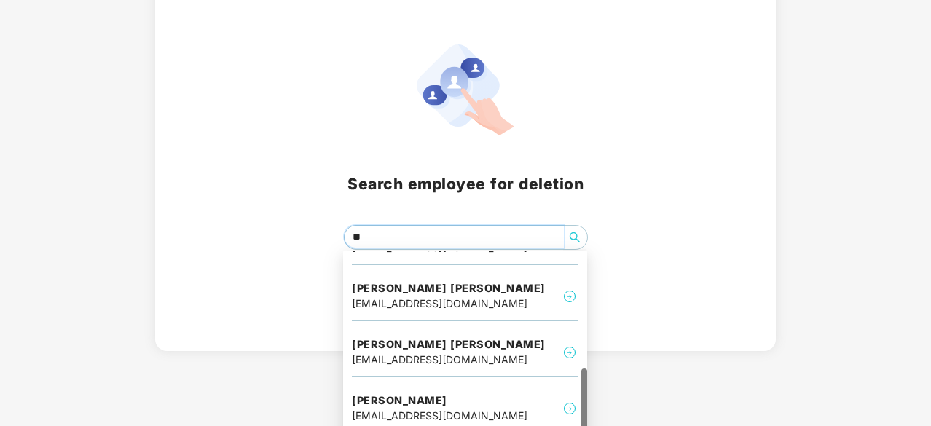
scroll to position [151, 0]
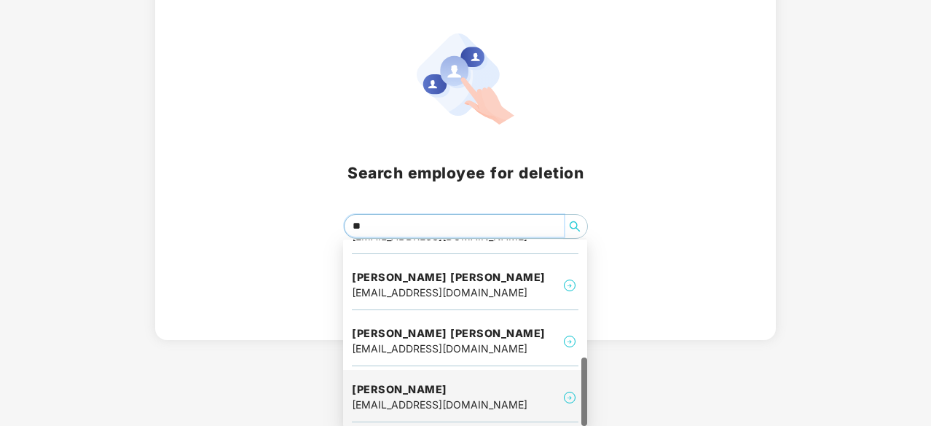
click at [477, 388] on h4 "Samiksha Bharadia" at bounding box center [440, 390] width 176 height 15
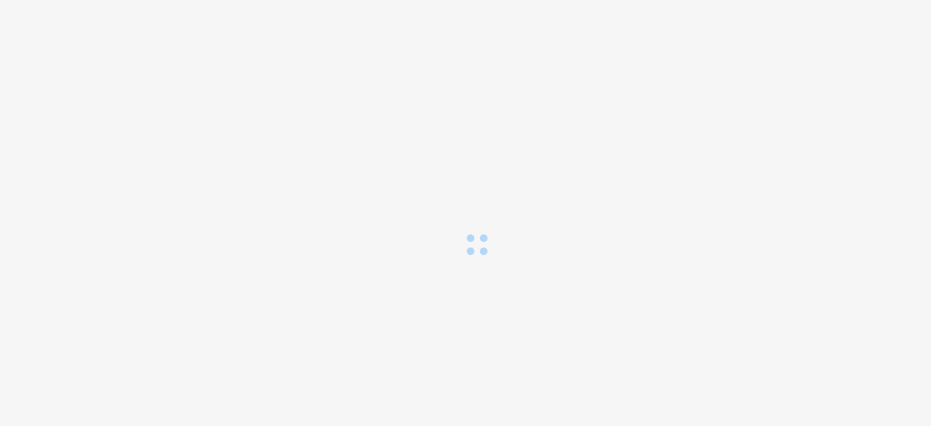
scroll to position [0, 0]
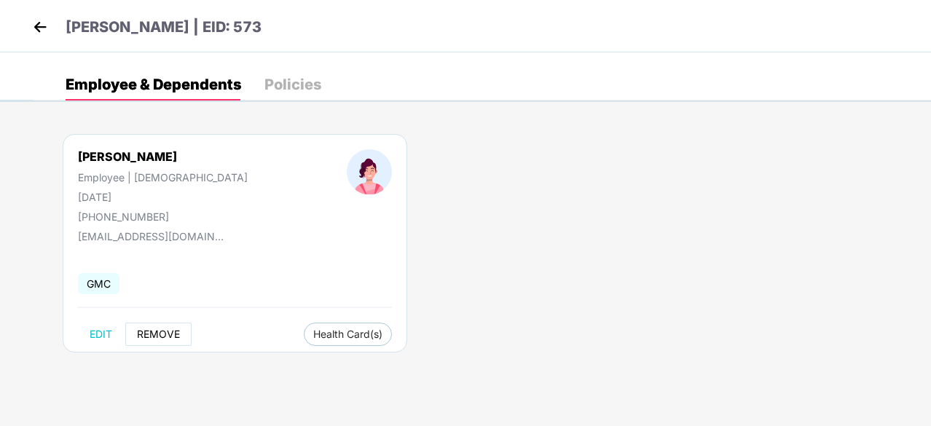
click at [171, 331] on span "REMOVE" at bounding box center [158, 335] width 43 height 12
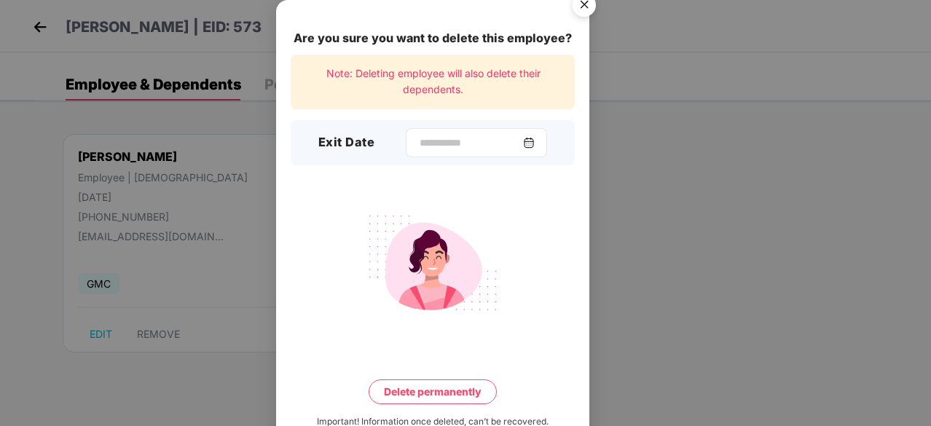
click at [540, 133] on div at bounding box center [476, 142] width 141 height 29
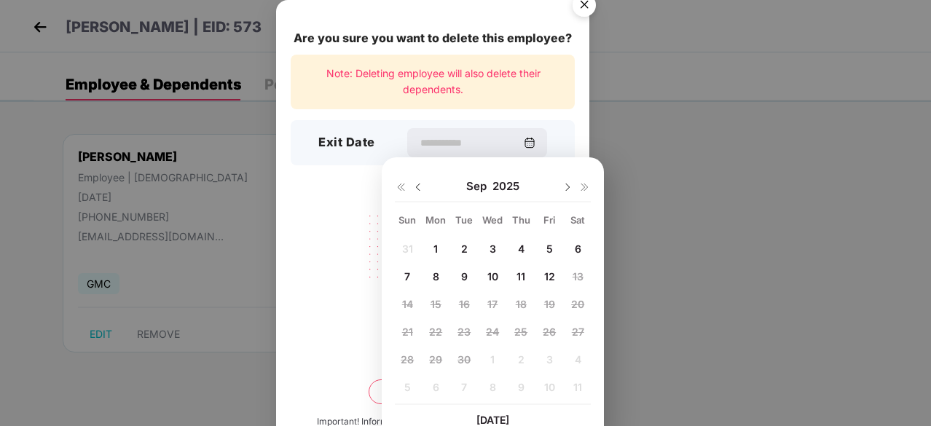
click at [424, 183] on div "Sep 2025" at bounding box center [493, 186] width 196 height 29
click at [421, 187] on img at bounding box center [418, 187] width 12 height 12
click at [516, 304] on span "14" at bounding box center [521, 304] width 11 height 12
type input "**********"
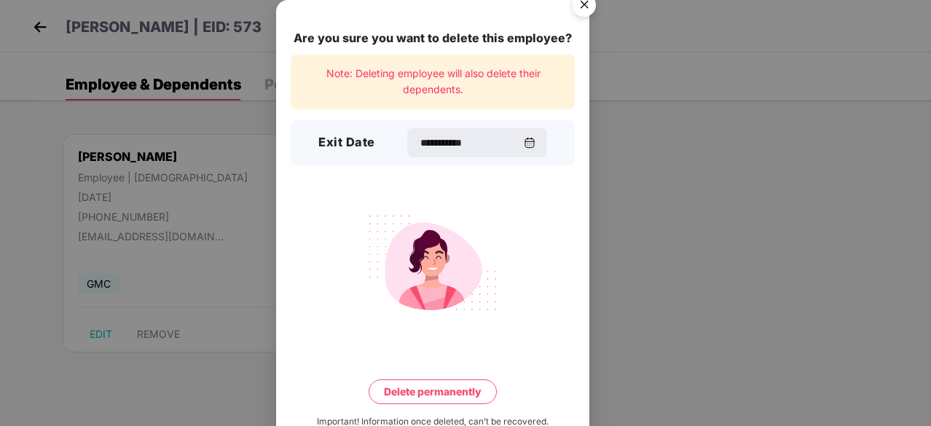
scroll to position [38, 0]
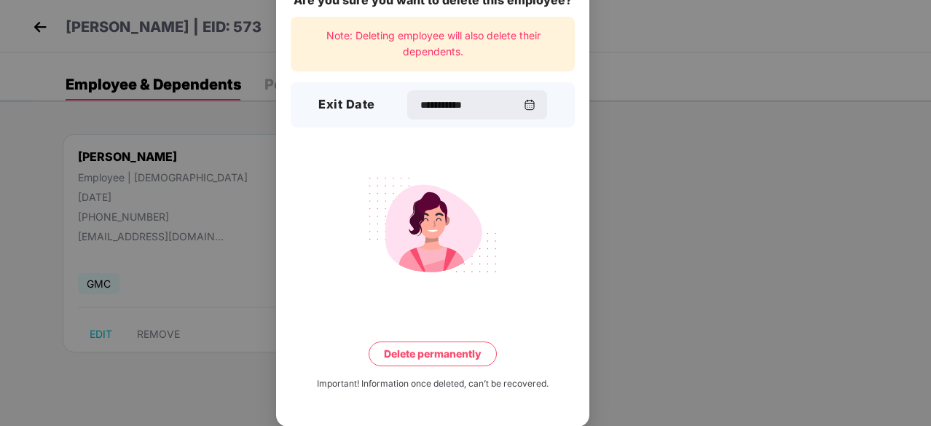
click at [462, 356] on button "Delete permanently" at bounding box center [433, 354] width 128 height 25
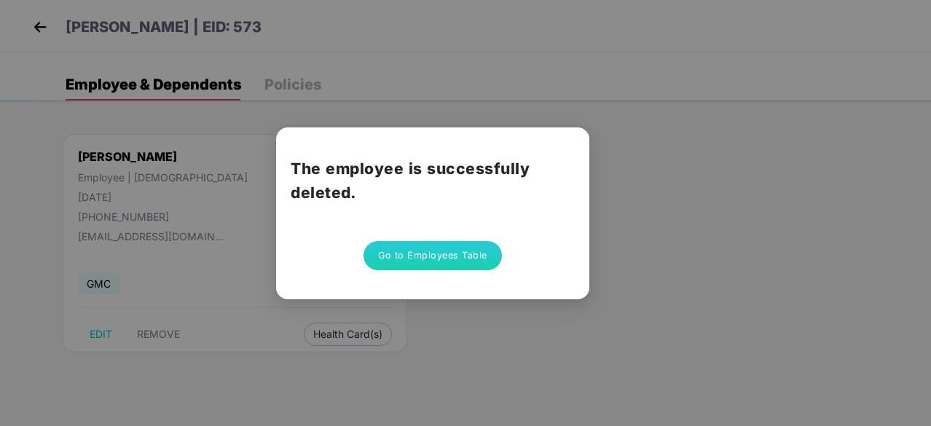
click at [458, 240] on div "The employee is successfully deleted. Go to Employees Table" at bounding box center [432, 214] width 313 height 172
click at [458, 247] on button "Go to Employees Table" at bounding box center [433, 255] width 138 height 29
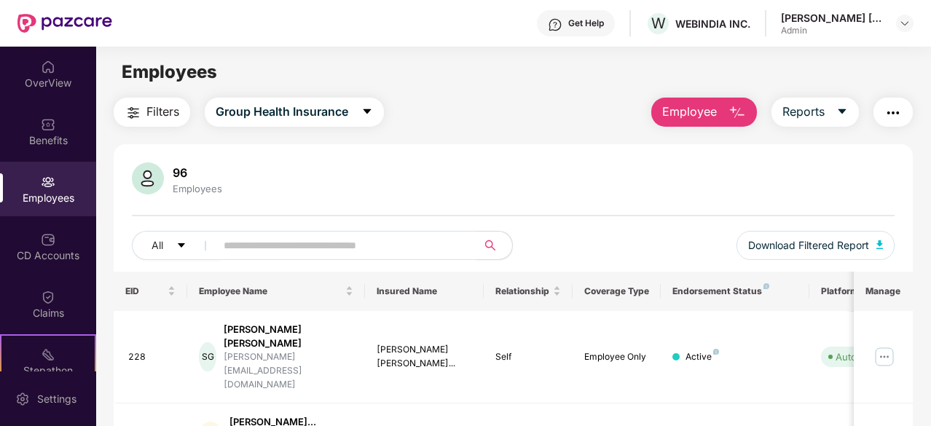
click at [744, 110] on img "button" at bounding box center [737, 112] width 17 height 17
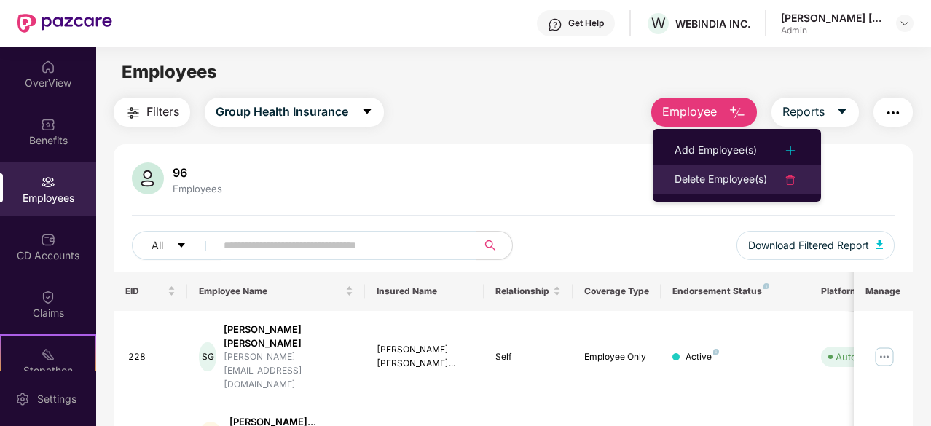
click at [714, 181] on div "Delete Employee(s)" at bounding box center [721, 179] width 93 height 17
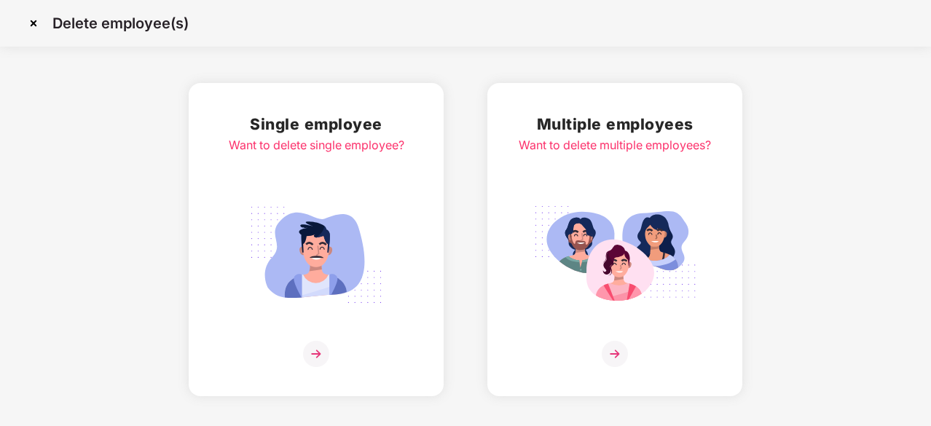
click at [317, 231] on img at bounding box center [316, 255] width 163 height 114
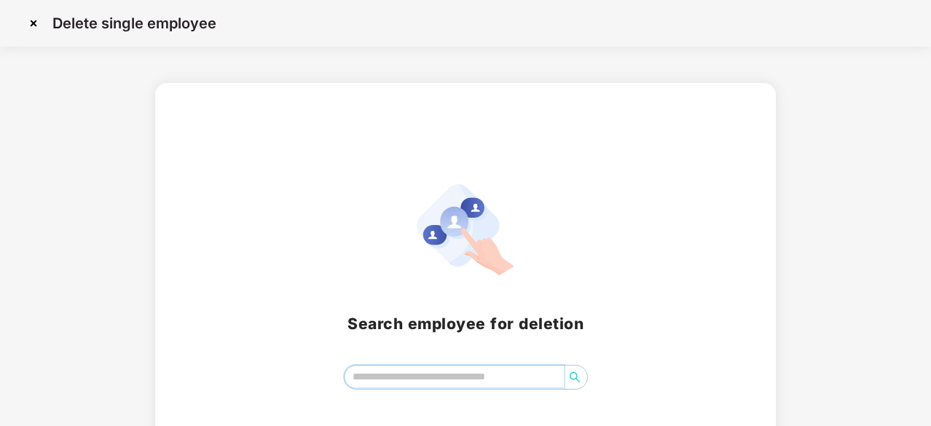
click at [434, 377] on input "search" at bounding box center [454, 377] width 219 height 22
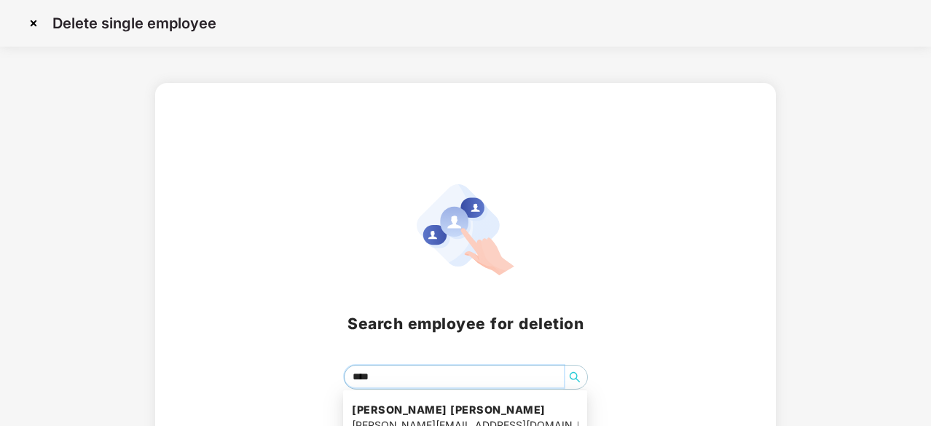
type input "*****"
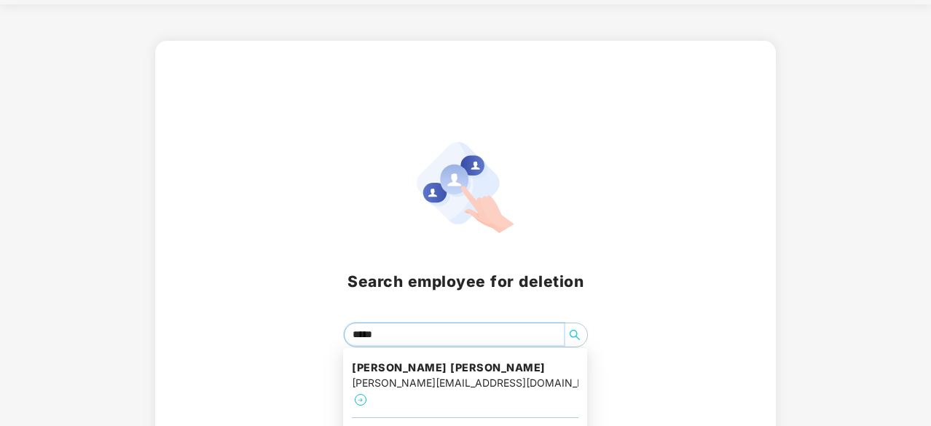
scroll to position [76, 0]
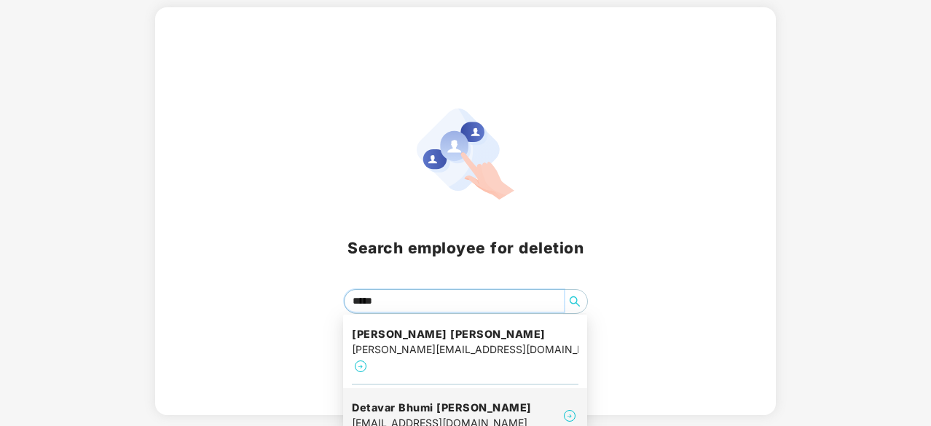
click at [500, 401] on h4 "Detavar Bhumi vipul" at bounding box center [442, 408] width 180 height 15
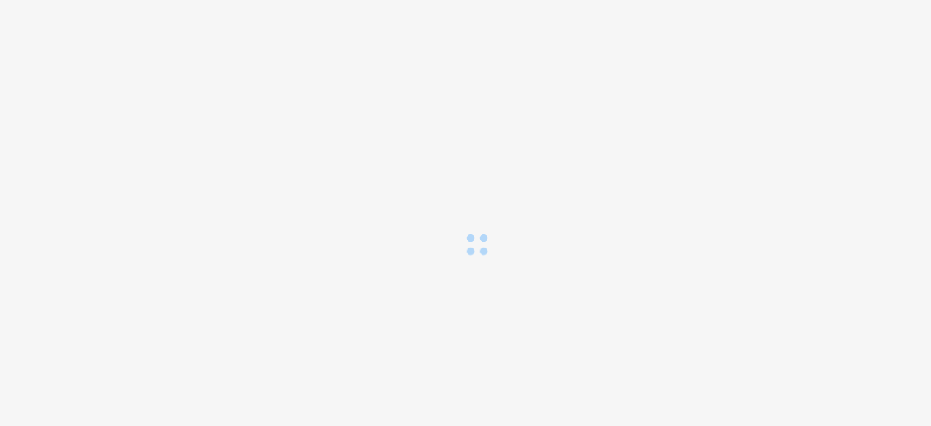
scroll to position [0, 0]
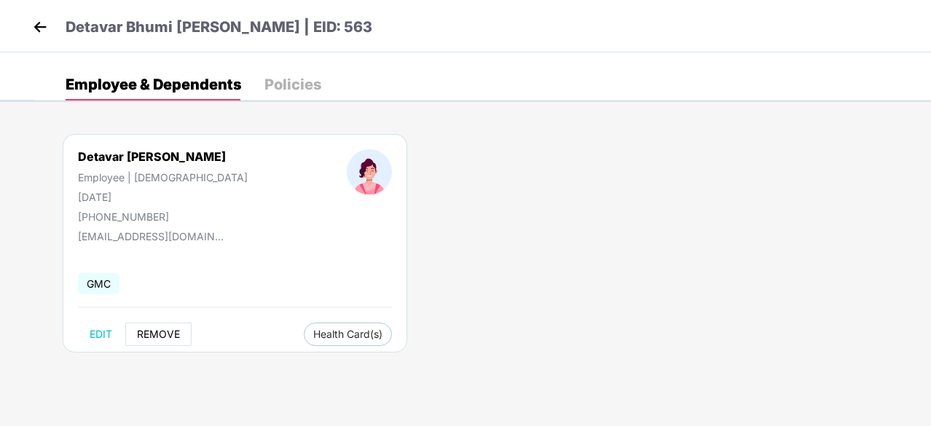
click at [183, 326] on button "REMOVE" at bounding box center [158, 334] width 66 height 23
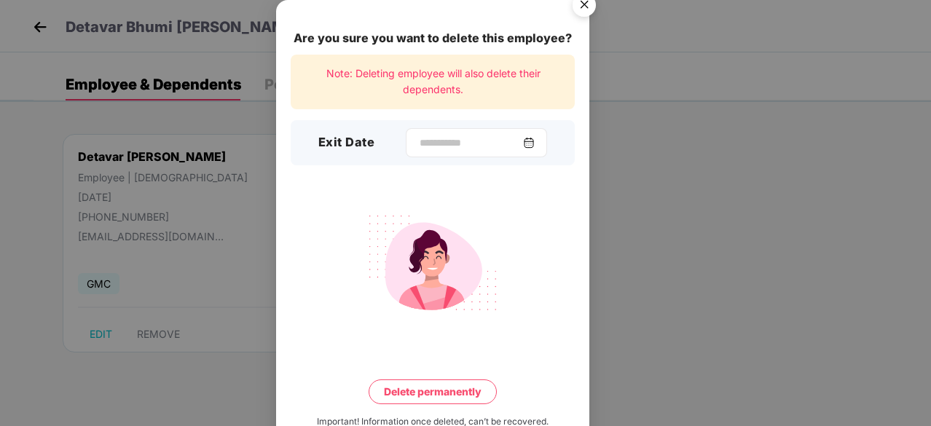
click at [535, 141] on img at bounding box center [529, 143] width 12 height 12
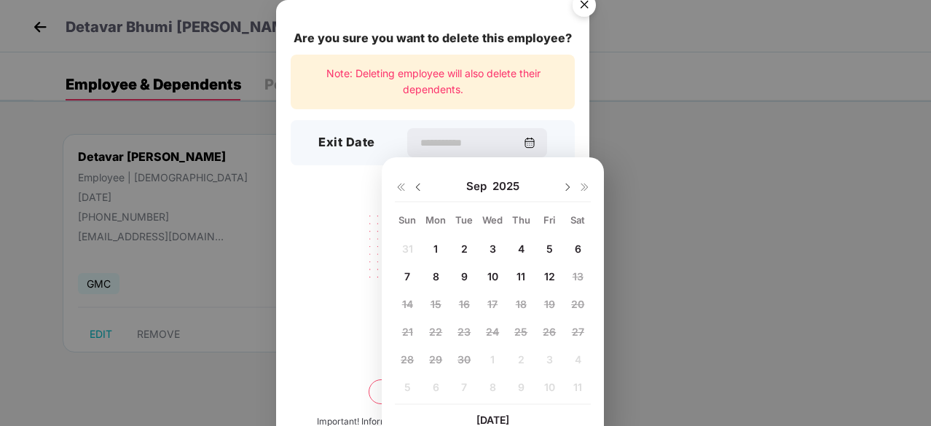
click at [423, 190] on img at bounding box center [418, 187] width 12 height 12
click at [523, 298] on span "14" at bounding box center [521, 304] width 11 height 12
type input "**********"
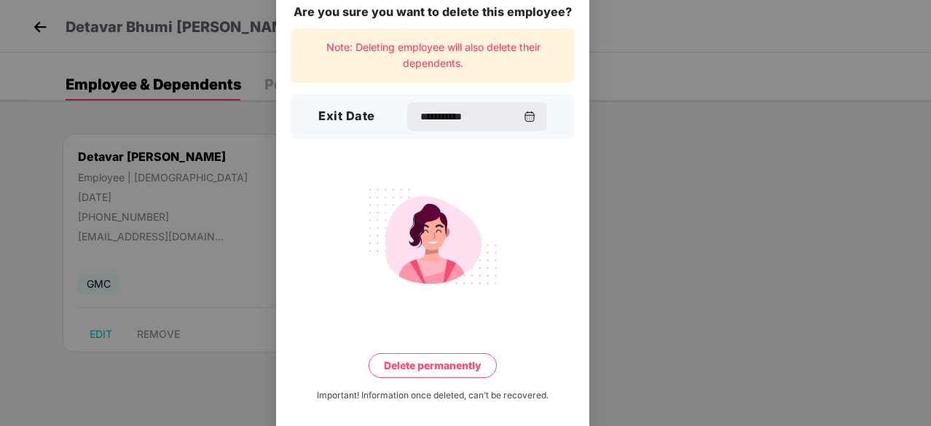
scroll to position [38, 0]
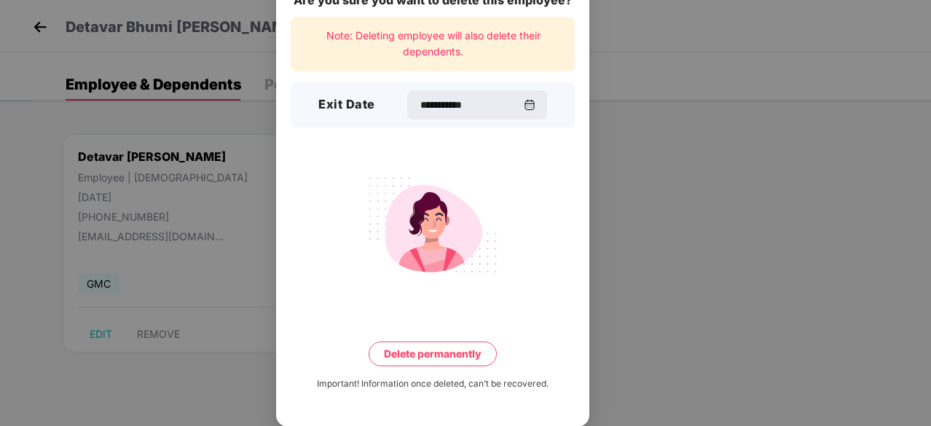
click at [420, 348] on button "Delete permanently" at bounding box center [433, 354] width 128 height 25
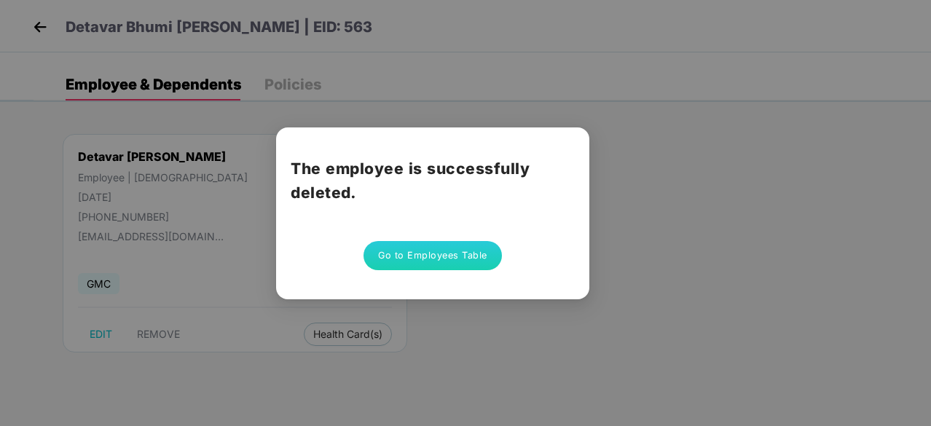
scroll to position [0, 0]
click at [462, 258] on button "Go to Employees Table" at bounding box center [433, 255] width 138 height 29
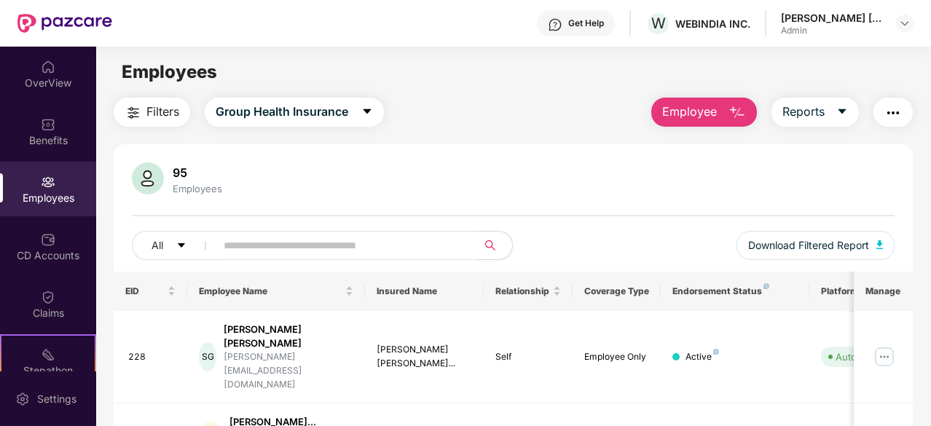
click at [740, 110] on img "button" at bounding box center [737, 112] width 17 height 17
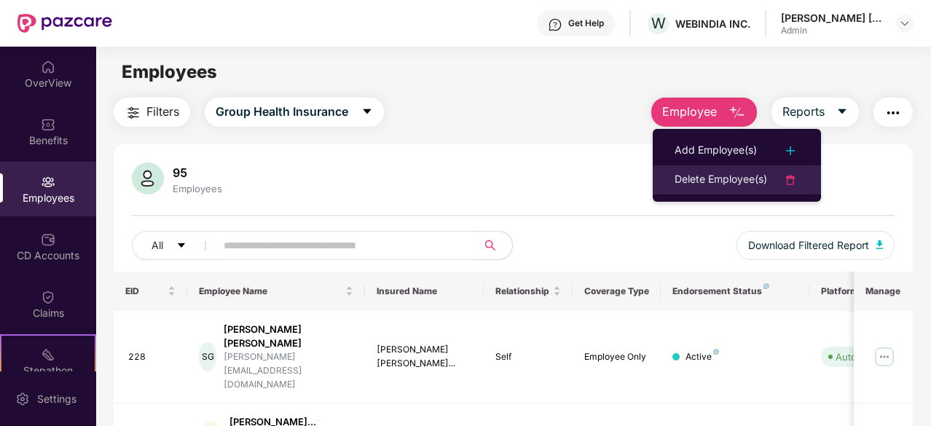
click at [729, 173] on div "Delete Employee(s)" at bounding box center [721, 179] width 93 height 17
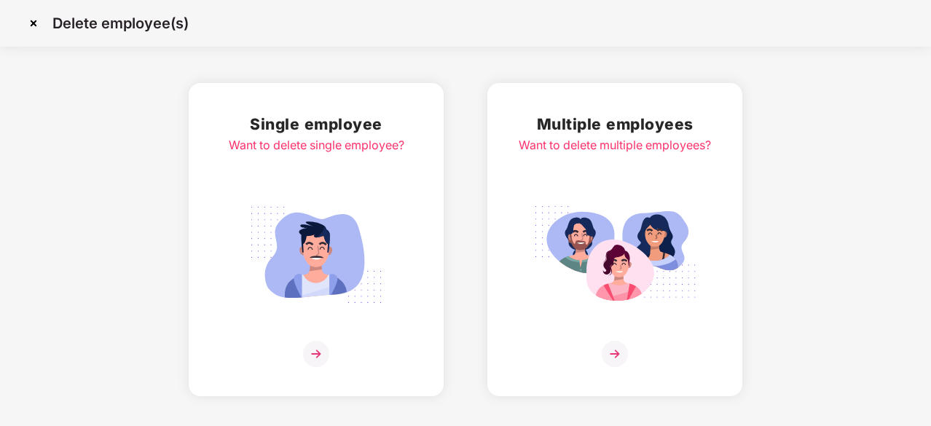
click at [322, 245] on img at bounding box center [316, 255] width 163 height 114
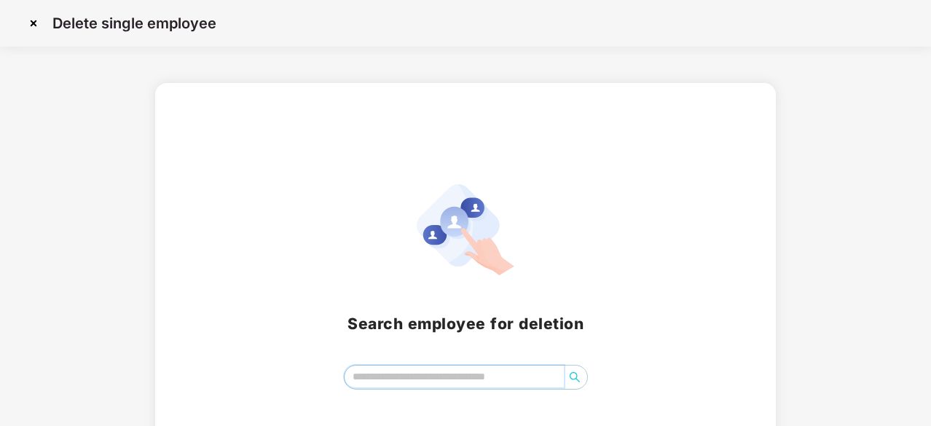
click at [418, 372] on input "search" at bounding box center [454, 377] width 219 height 22
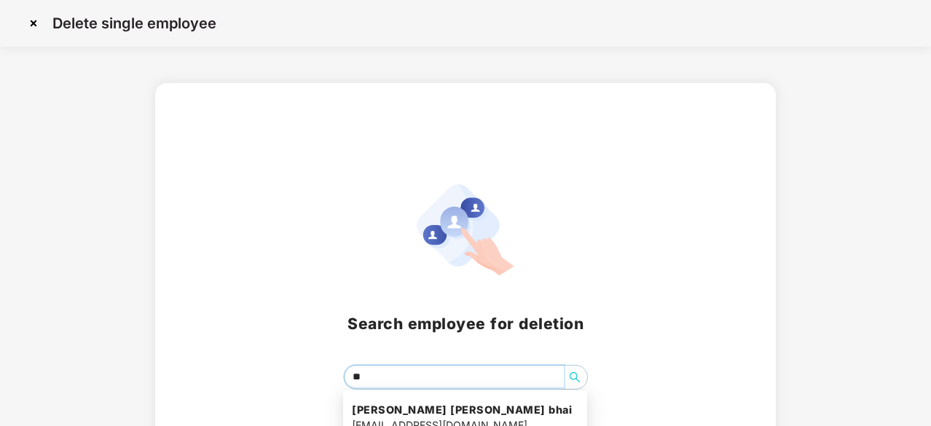
type input "***"
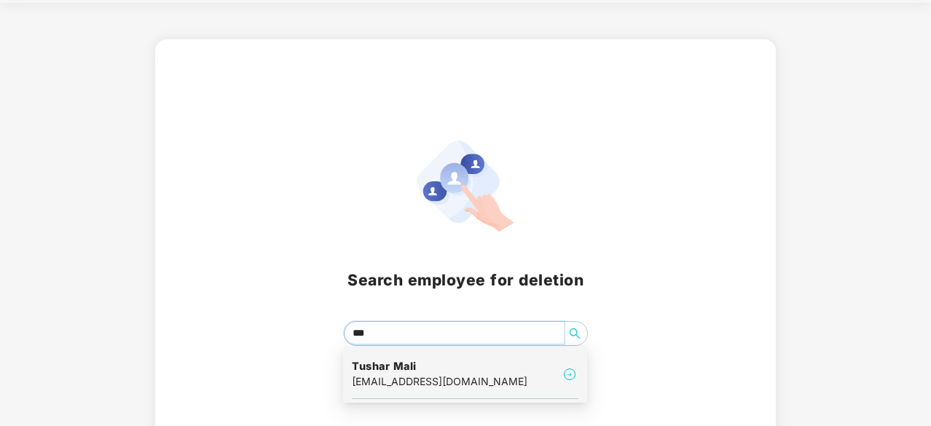
scroll to position [64, 0]
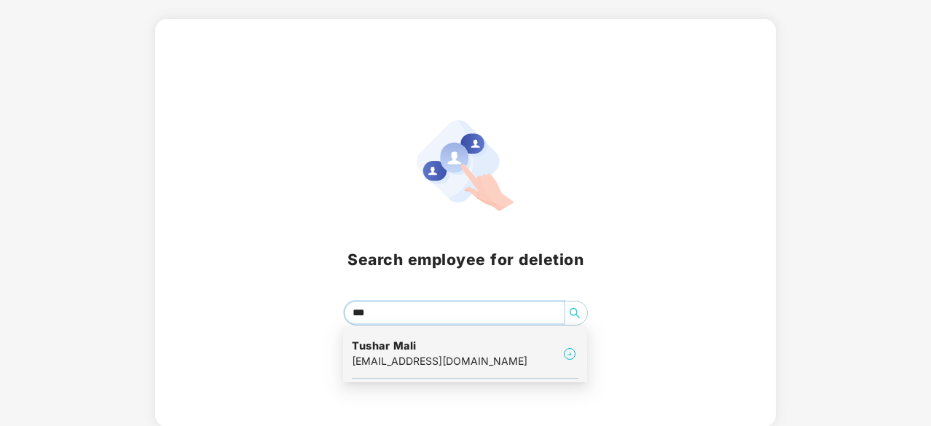
click at [453, 352] on h4 "Tushar Mali" at bounding box center [440, 346] width 176 height 15
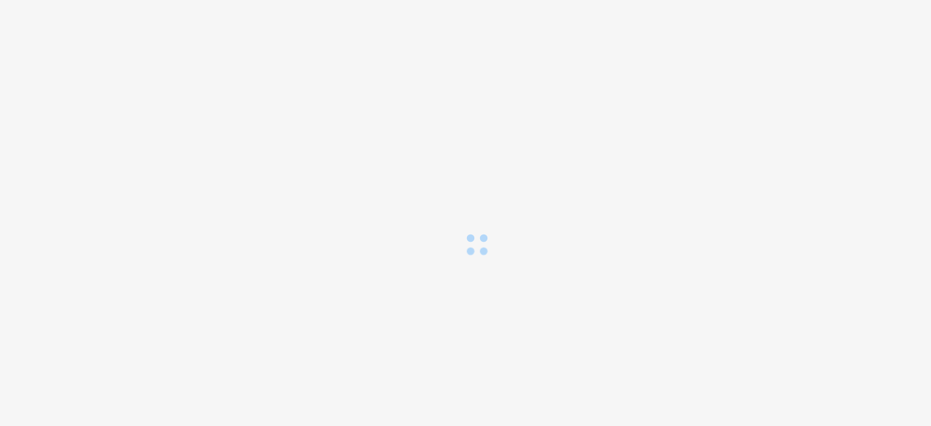
scroll to position [0, 0]
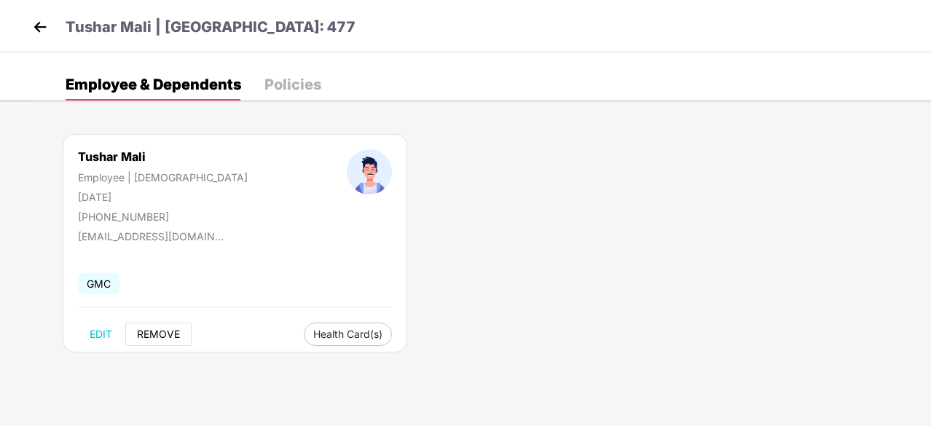
click at [171, 336] on span "REMOVE" at bounding box center [158, 335] width 43 height 12
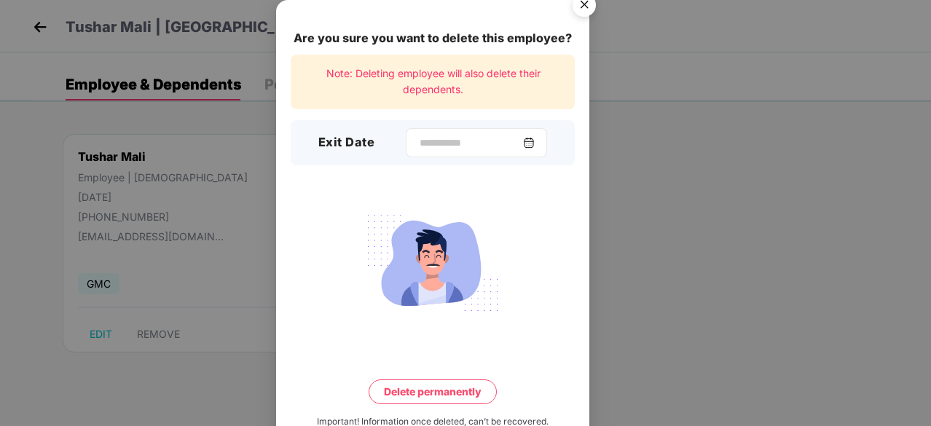
click at [533, 149] on div at bounding box center [476, 142] width 141 height 29
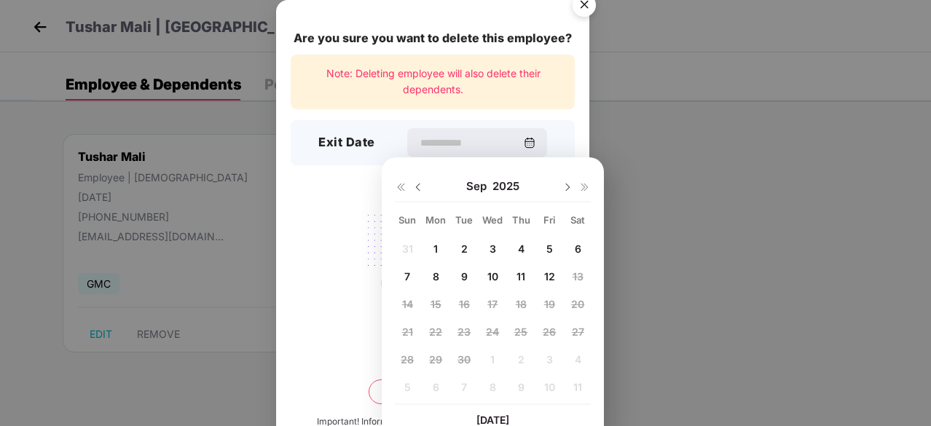
click at [417, 192] on img at bounding box center [418, 187] width 12 height 12
click at [520, 297] on div "14" at bounding box center [521, 304] width 22 height 22
type input "**********"
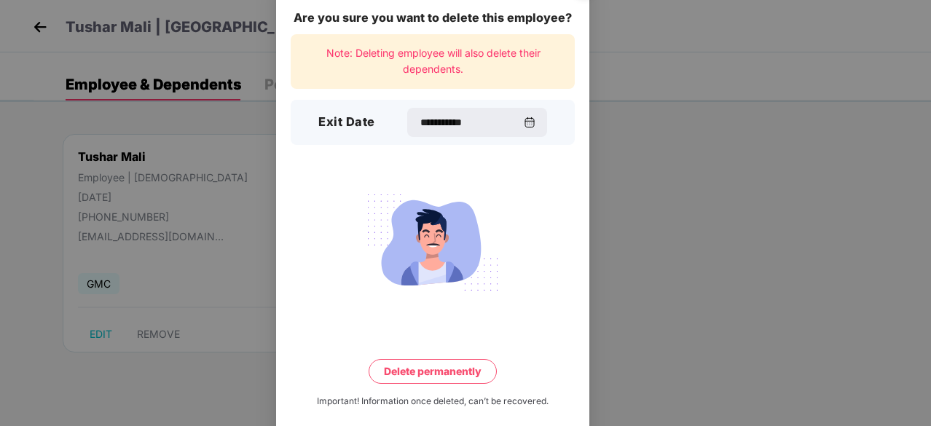
scroll to position [38, 0]
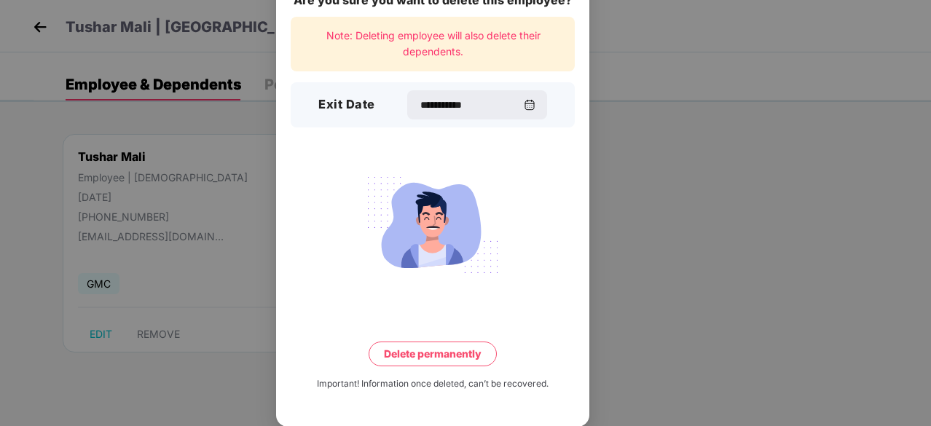
click at [444, 356] on button "Delete permanently" at bounding box center [433, 354] width 128 height 25
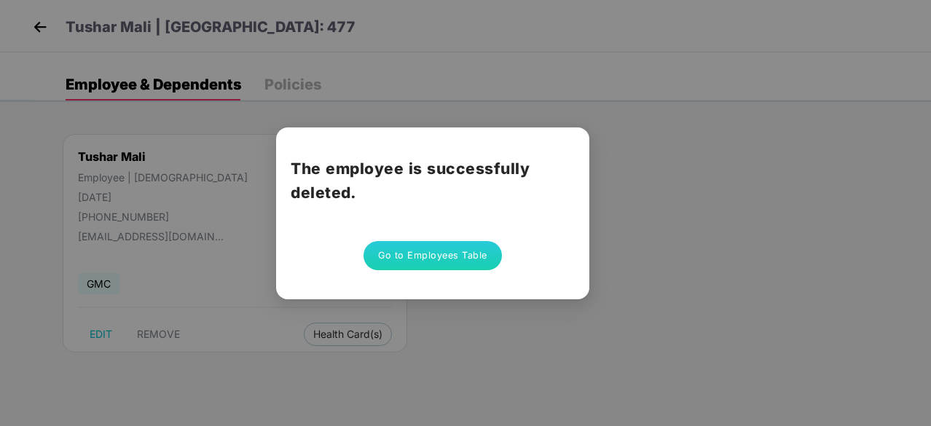
click at [485, 250] on button "Go to Employees Table" at bounding box center [433, 255] width 138 height 29
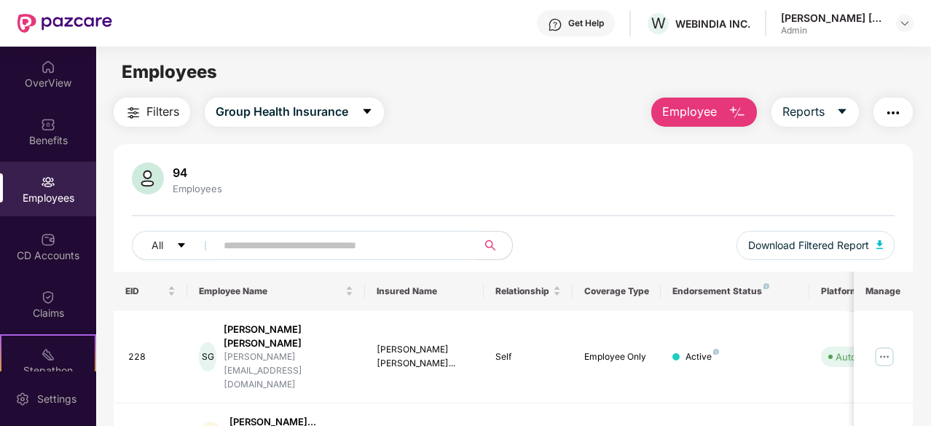
click at [337, 250] on input "text" at bounding box center [341, 246] width 234 height 22
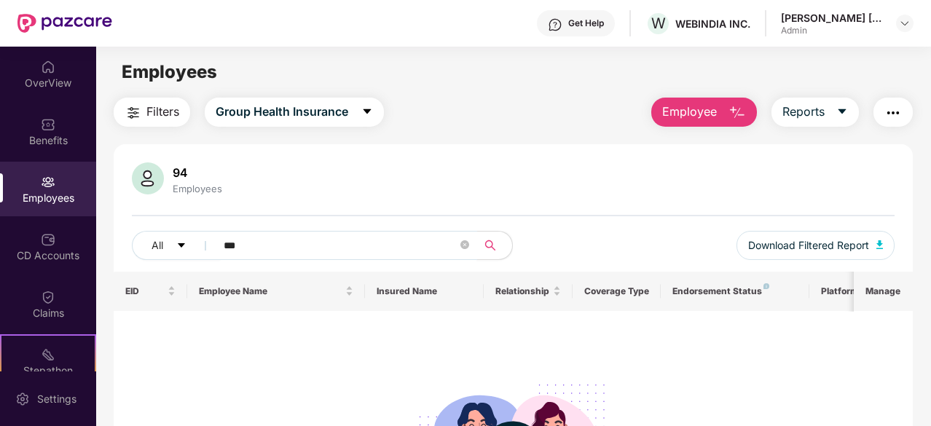
type input "***"
